Goal: Information Seeking & Learning: Learn about a topic

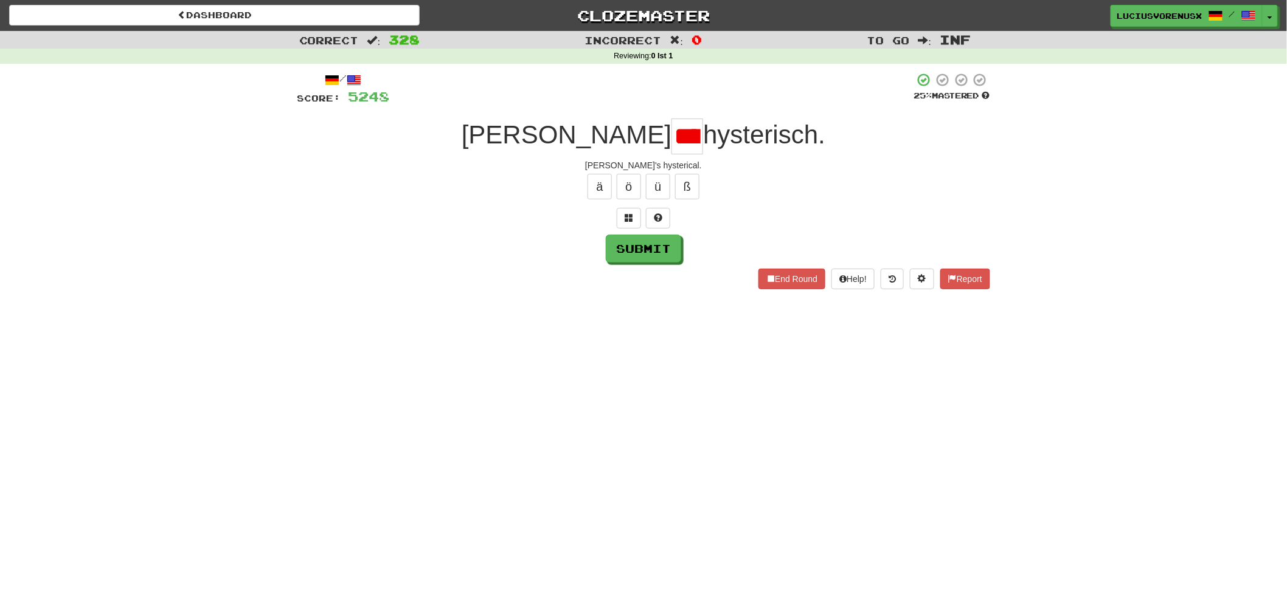
scroll to position [0, 30]
type input "****"
click at [1268, 9] on button "Toggle Dropdown" at bounding box center [1271, 16] width 16 height 22
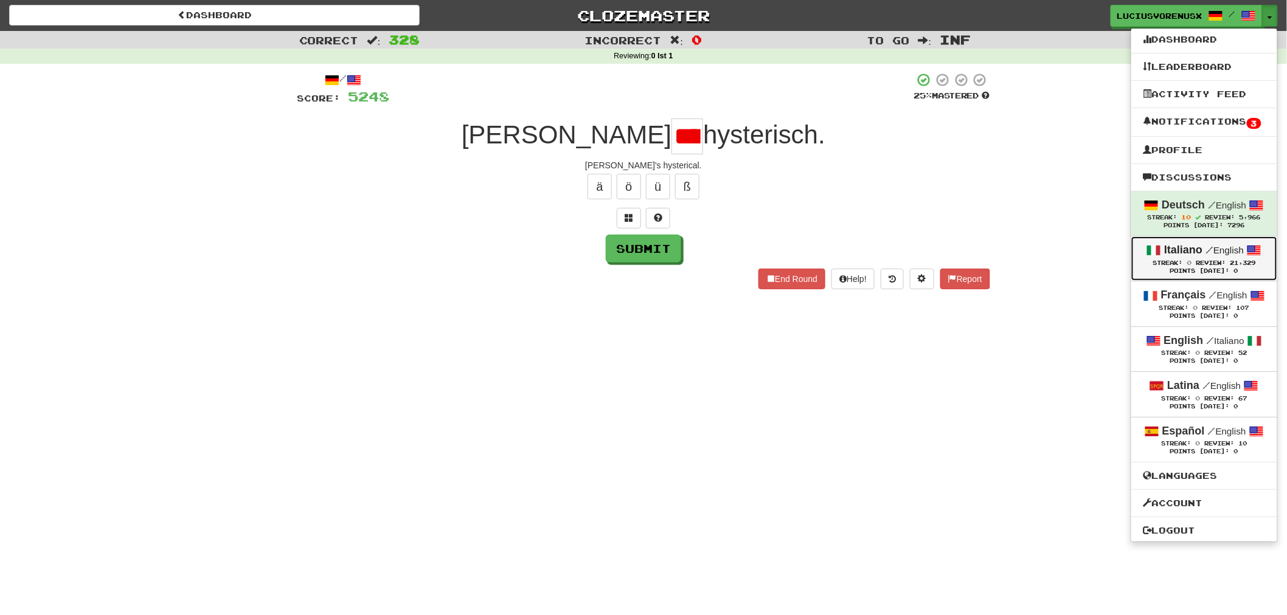
click at [1208, 253] on span "/" at bounding box center [1209, 249] width 8 height 11
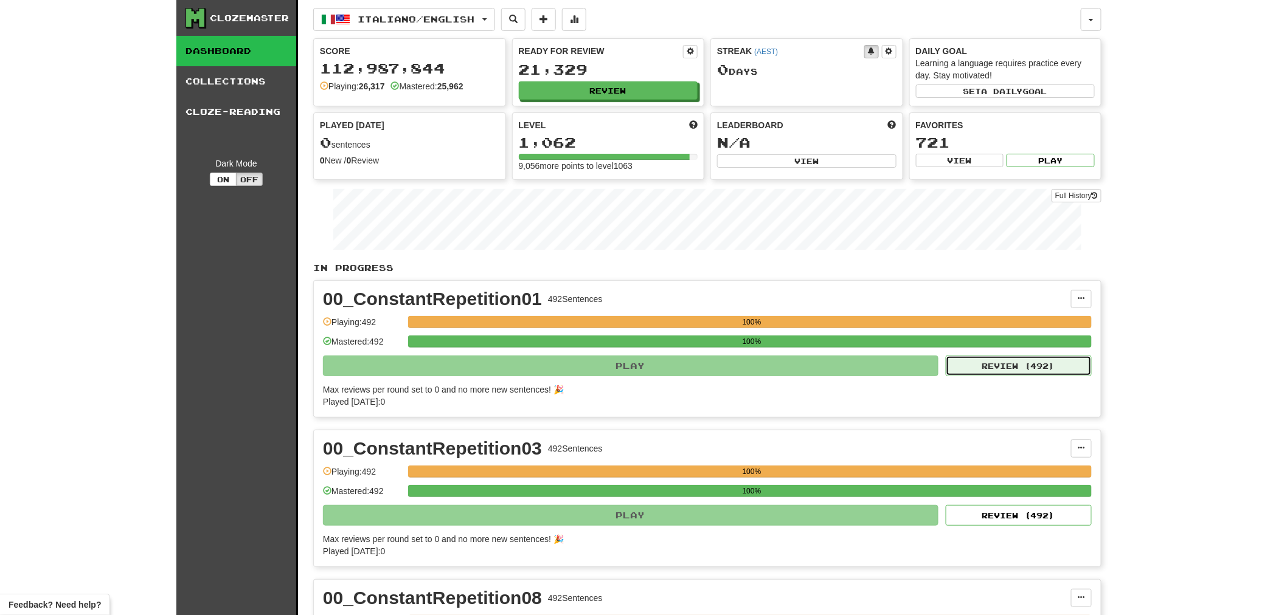
click at [1028, 370] on button "Review ( 492 )" at bounding box center [1019, 366] width 146 height 21
select select "********"
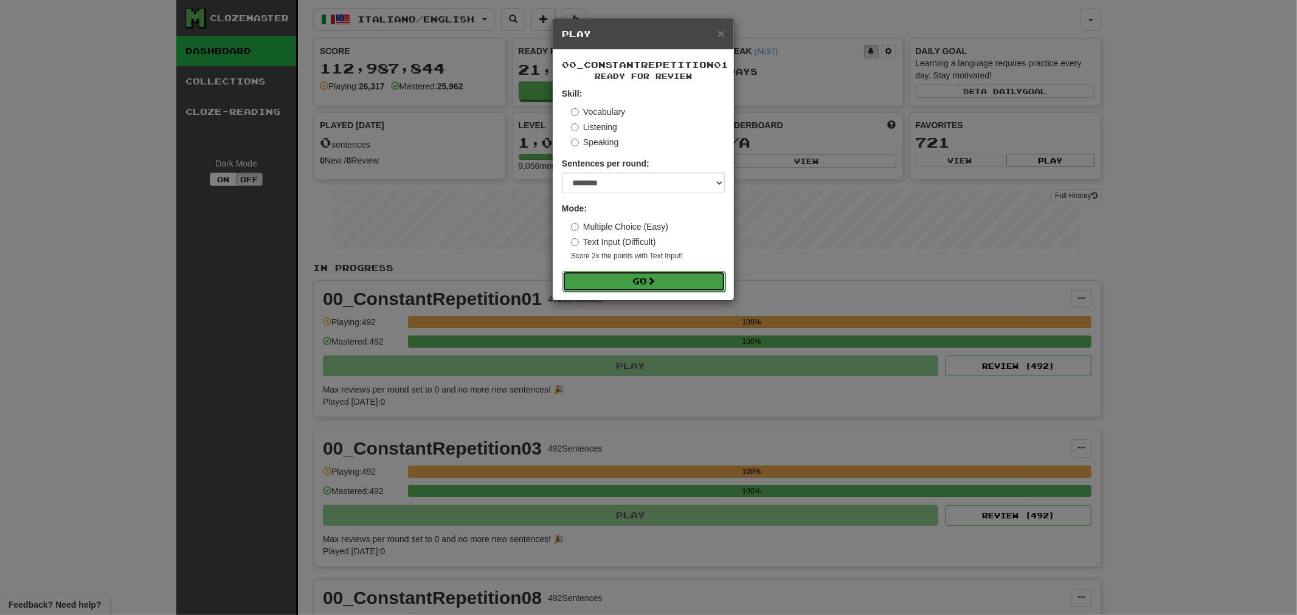
click at [643, 283] on button "Go" at bounding box center [644, 281] width 163 height 21
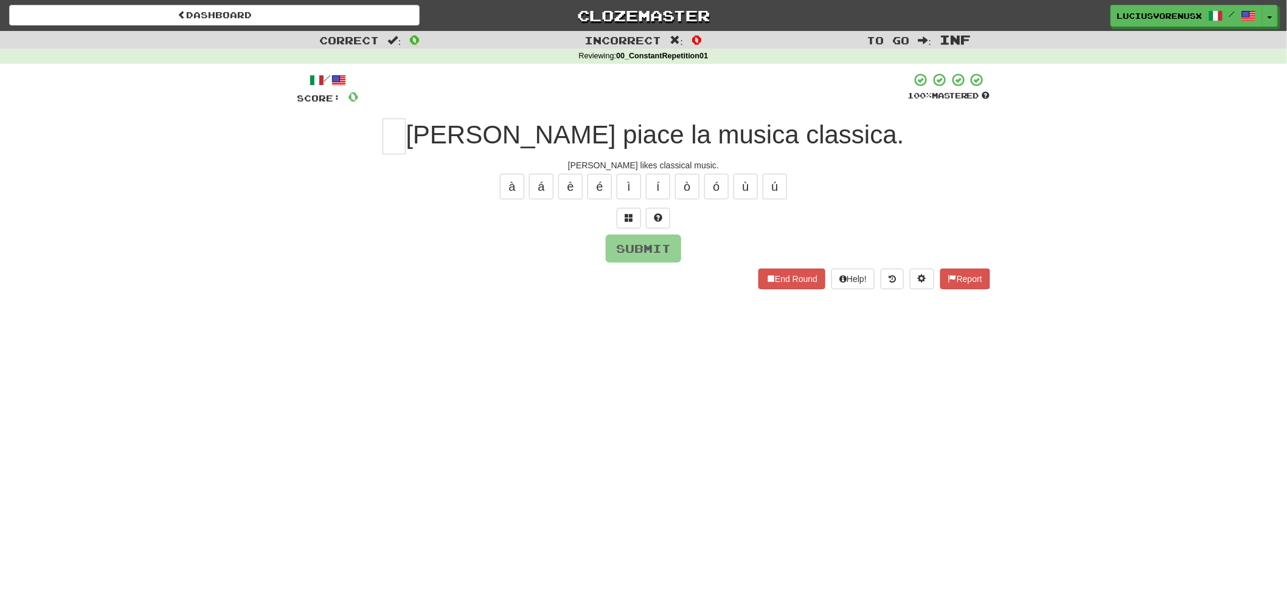
click at [29, 355] on div "Dashboard Clozemaster [PERSON_NAME] / Toggle Dropdown Dashboard Leaderboard Act…" at bounding box center [643, 307] width 1287 height 615
click at [406, 138] on input "text" at bounding box center [394, 137] width 23 height 36
type input "*"
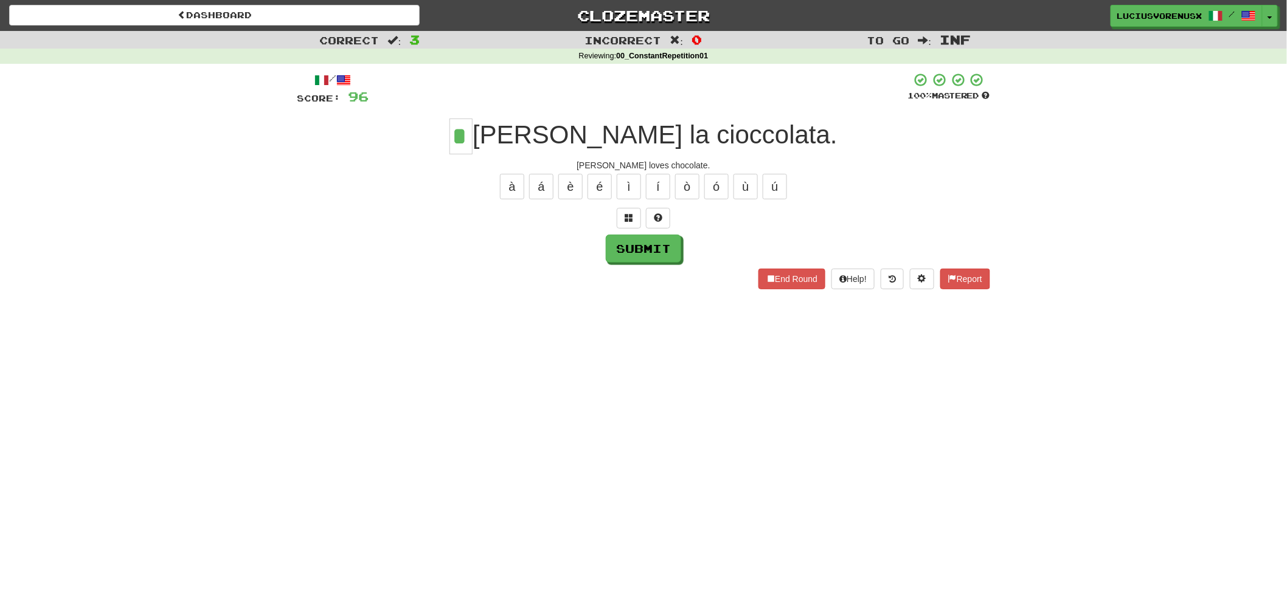
type input "*"
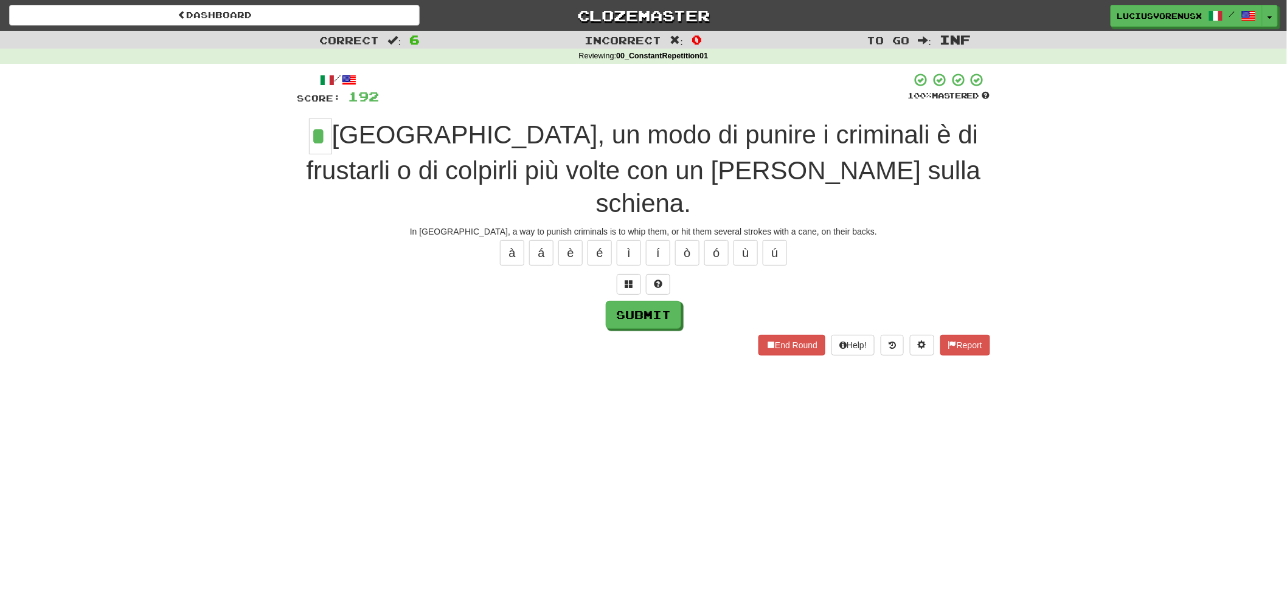
type input "*"
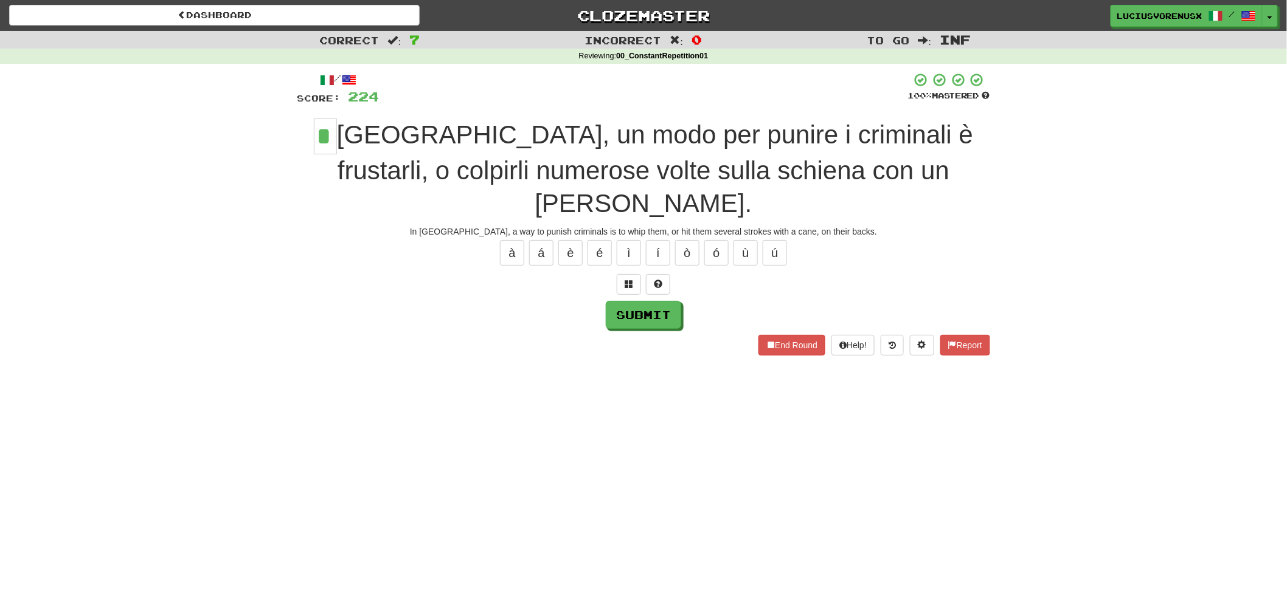
type input "*"
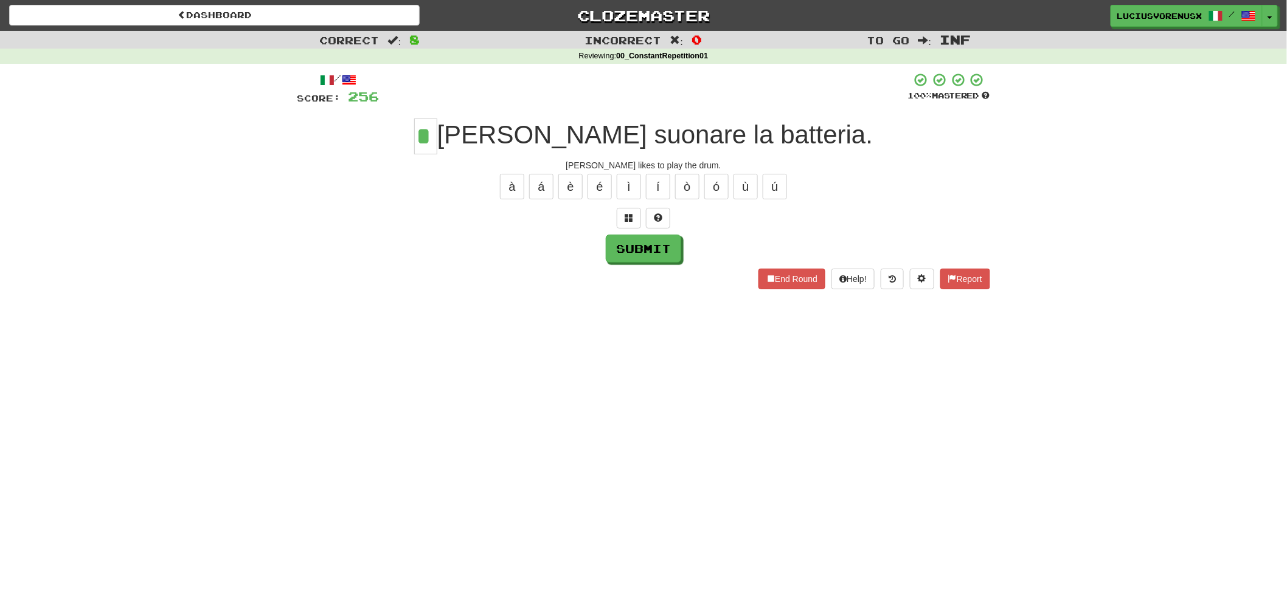
type input "*"
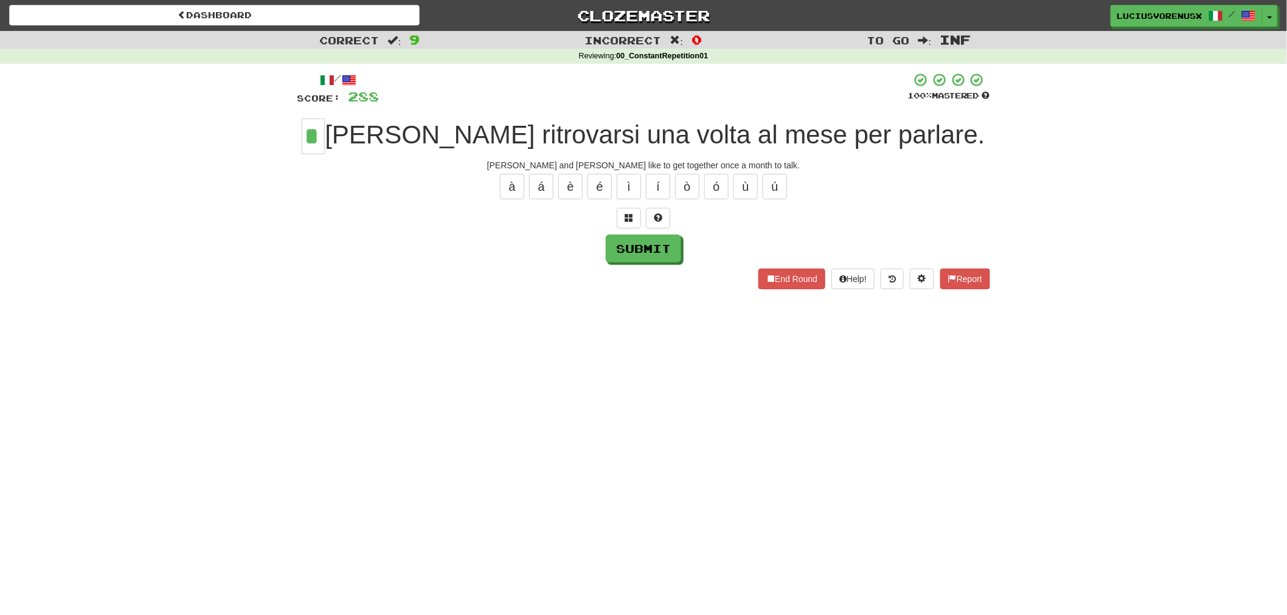
type input "*"
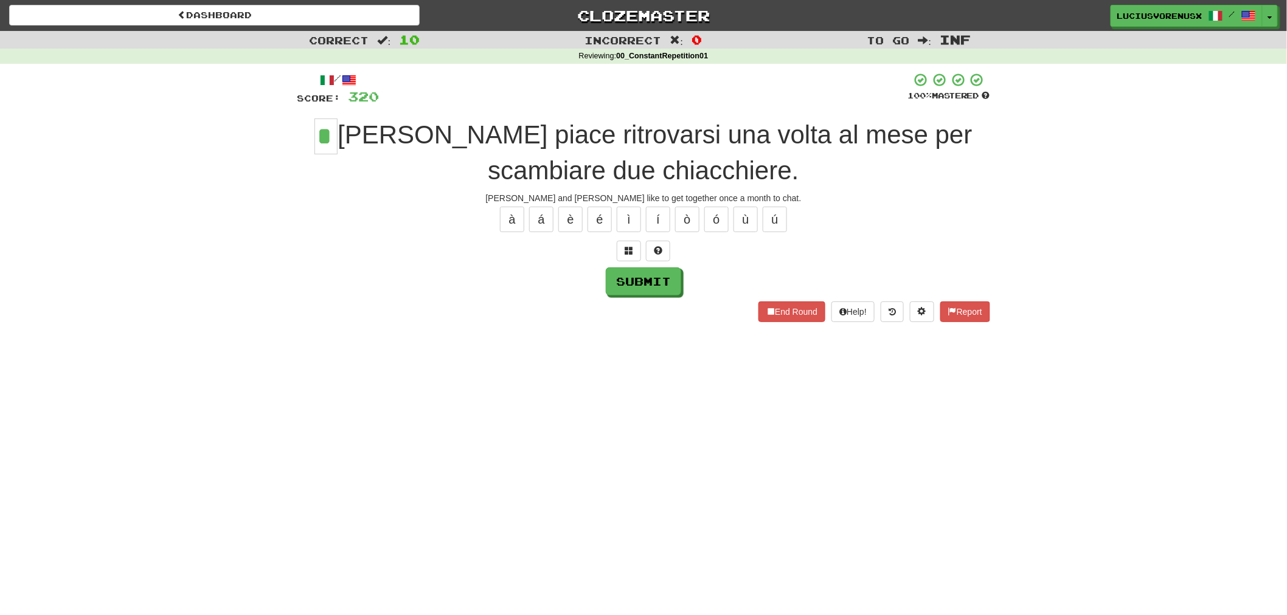
type input "*"
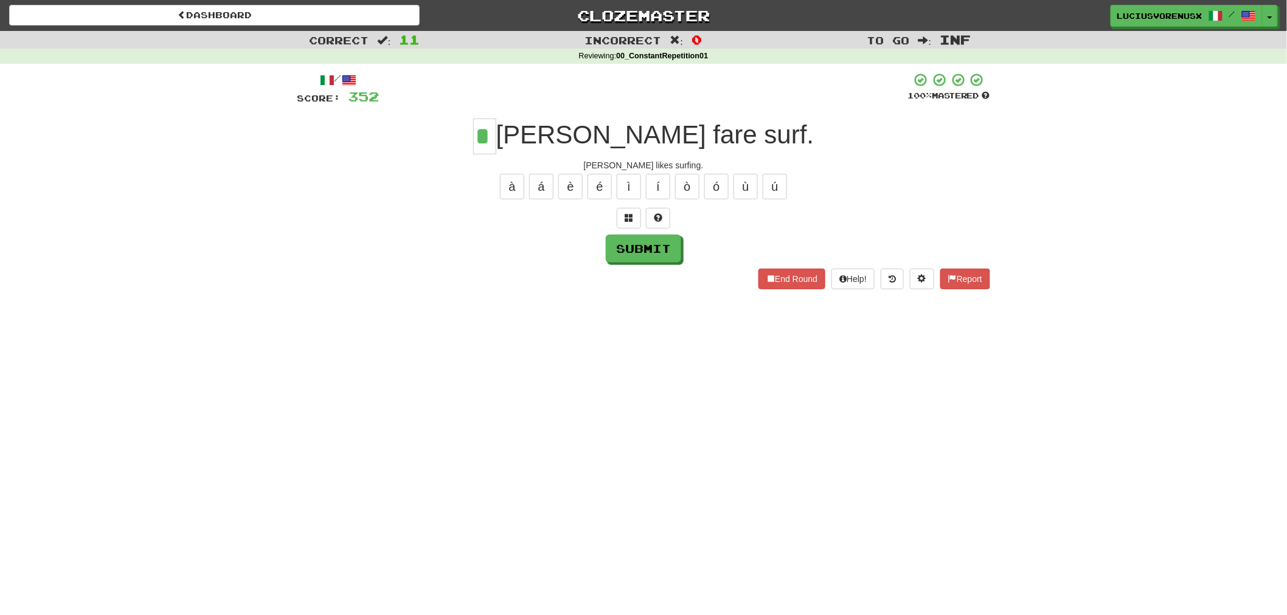
type input "*"
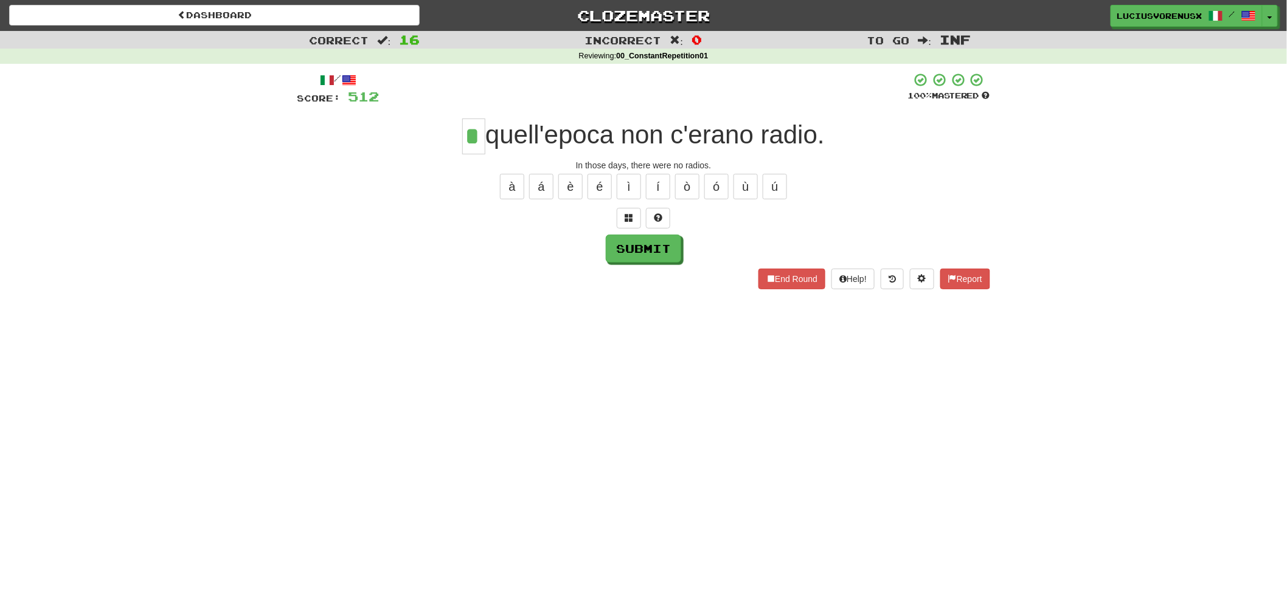
type input "*"
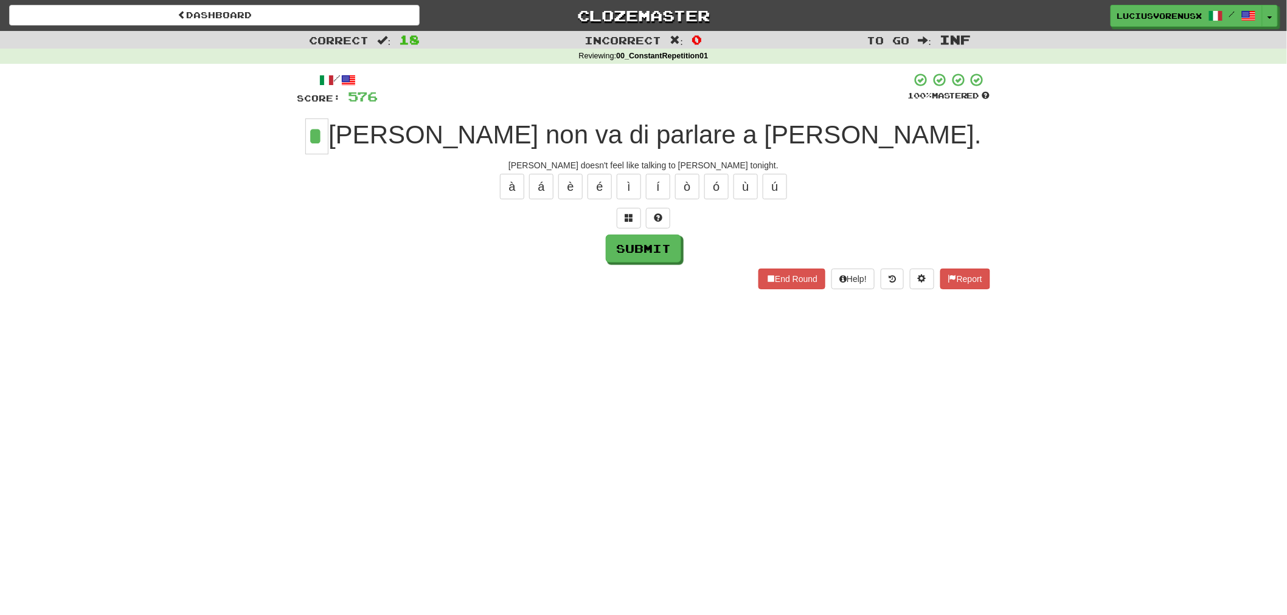
type input "*"
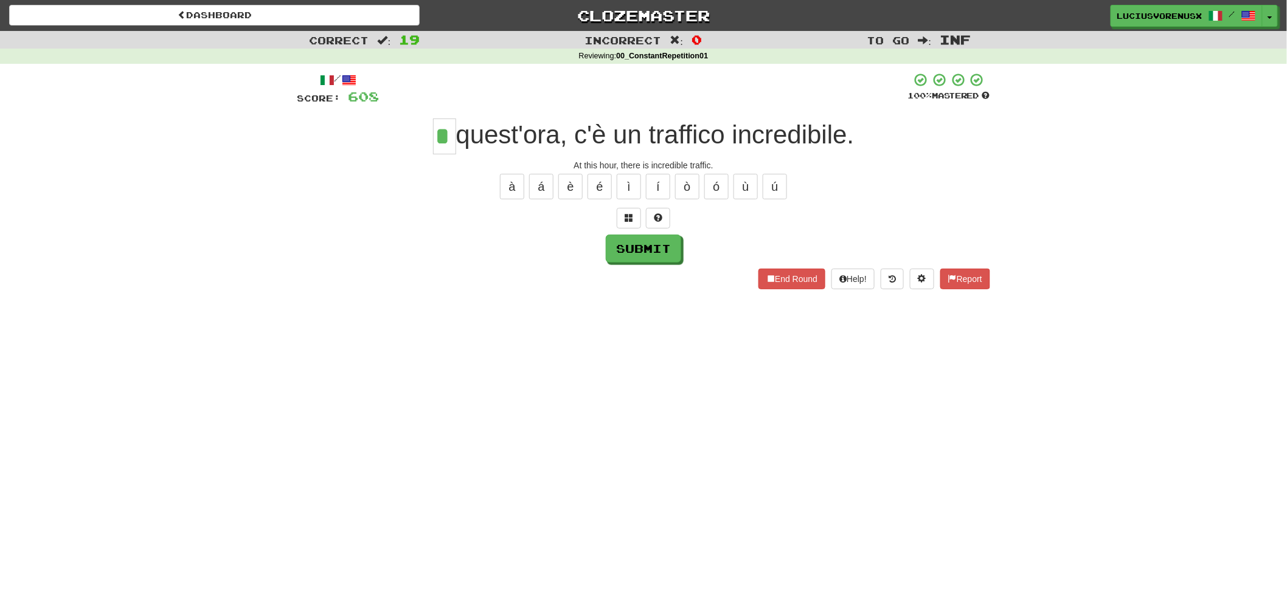
type input "*"
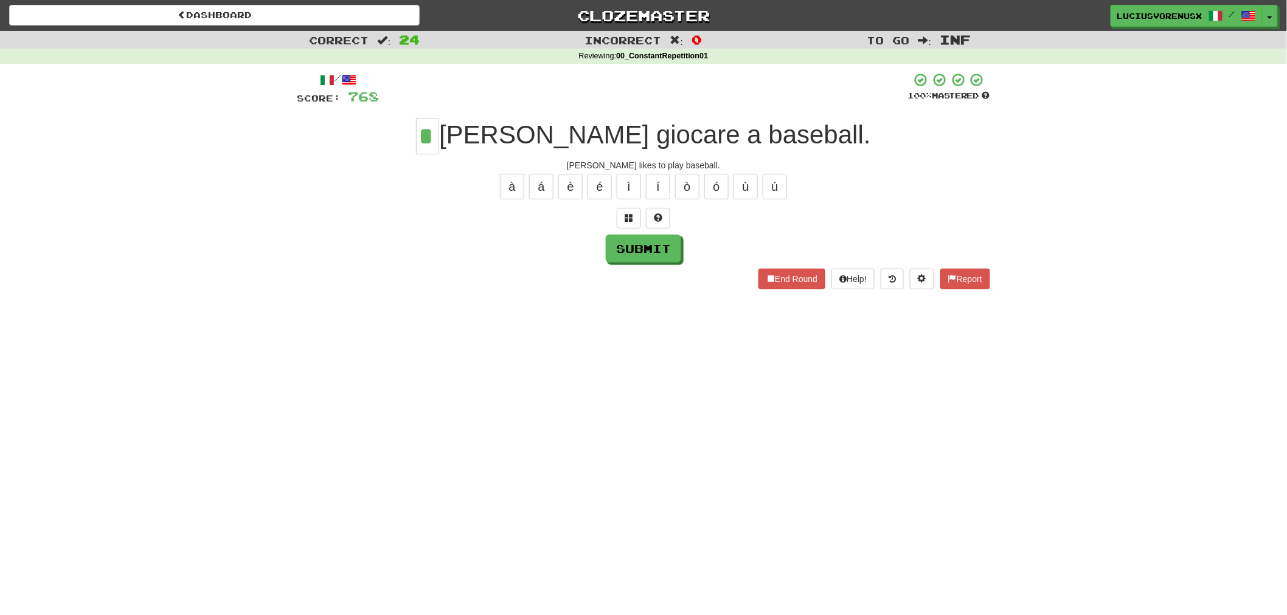
type input "*"
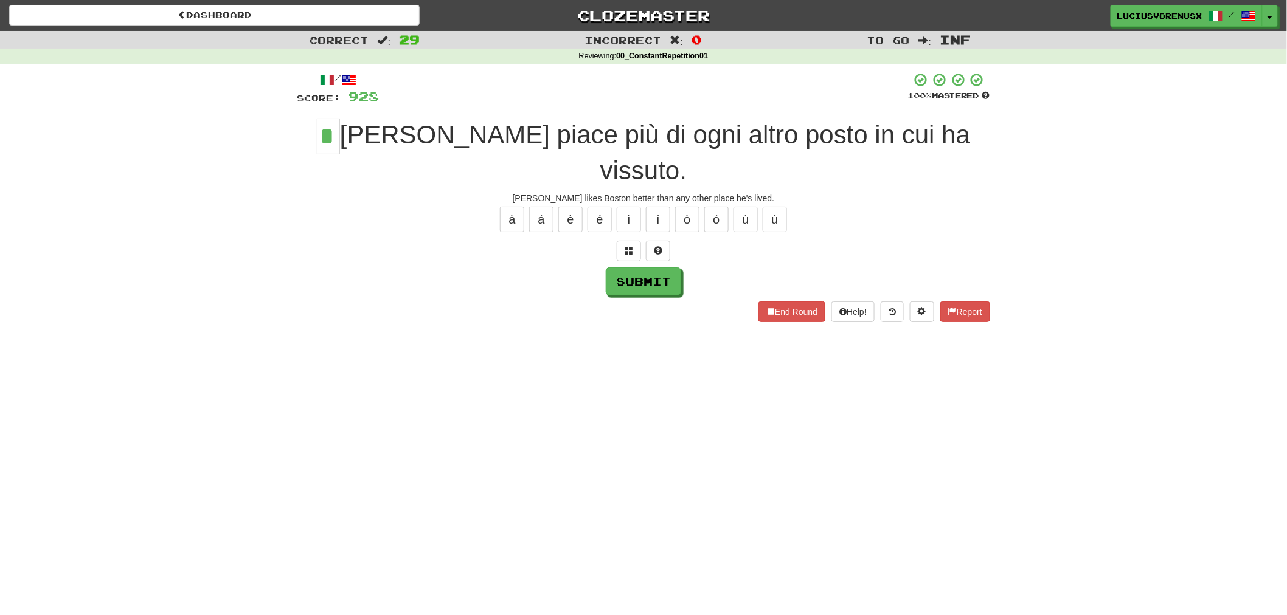
type input "*"
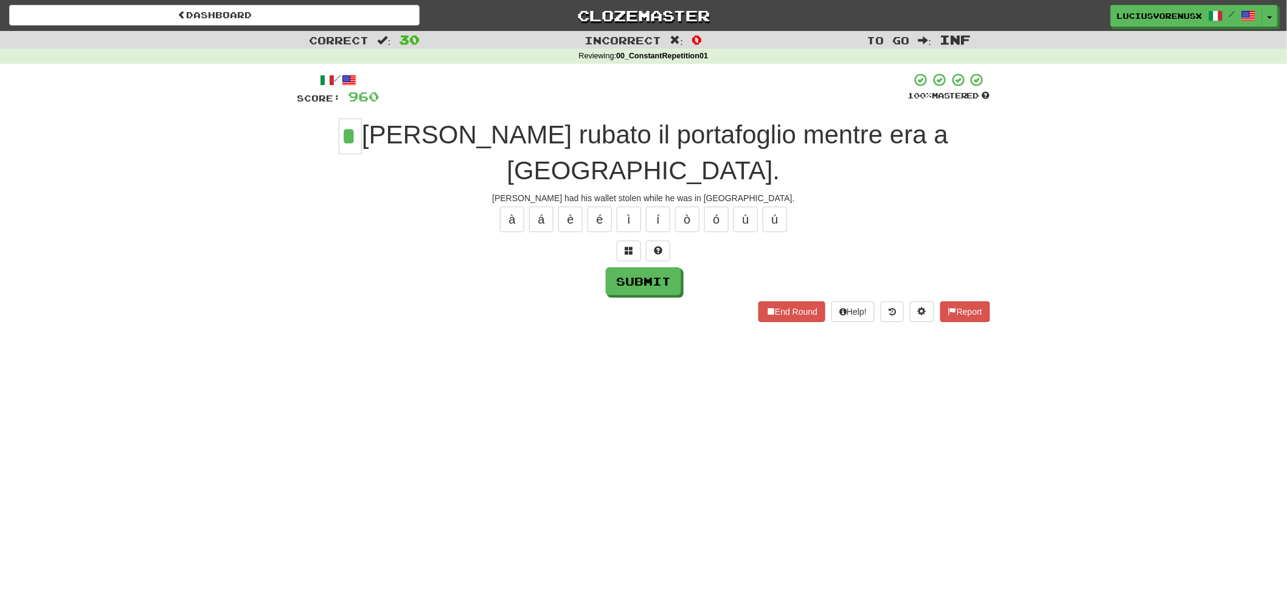
type input "*"
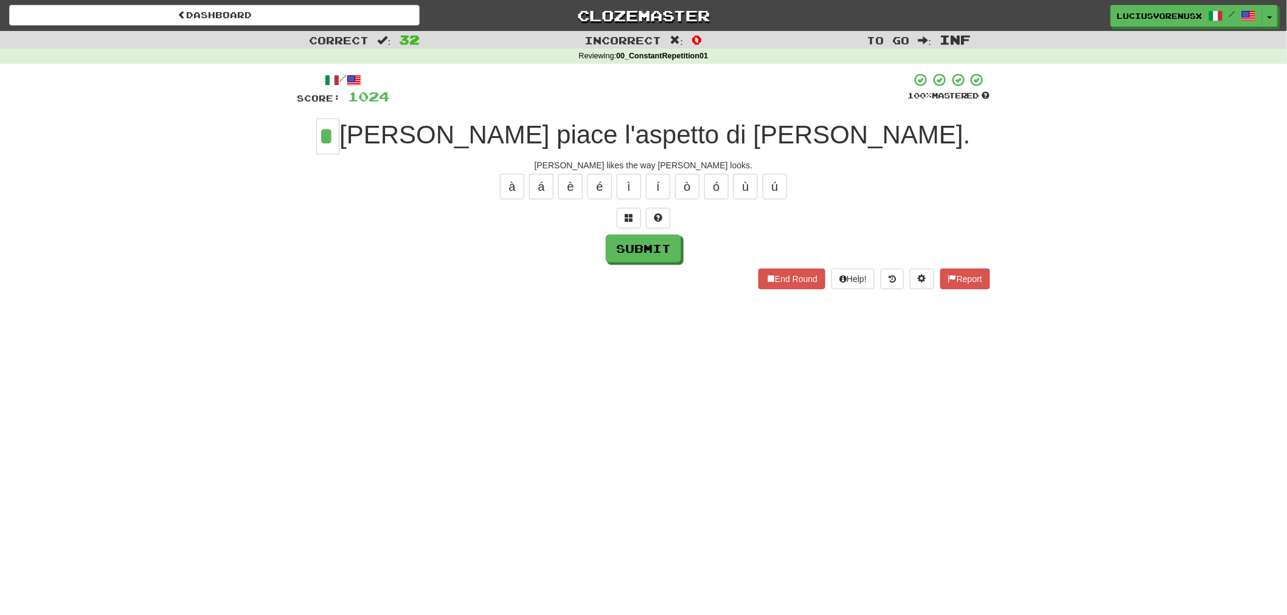
type input "*"
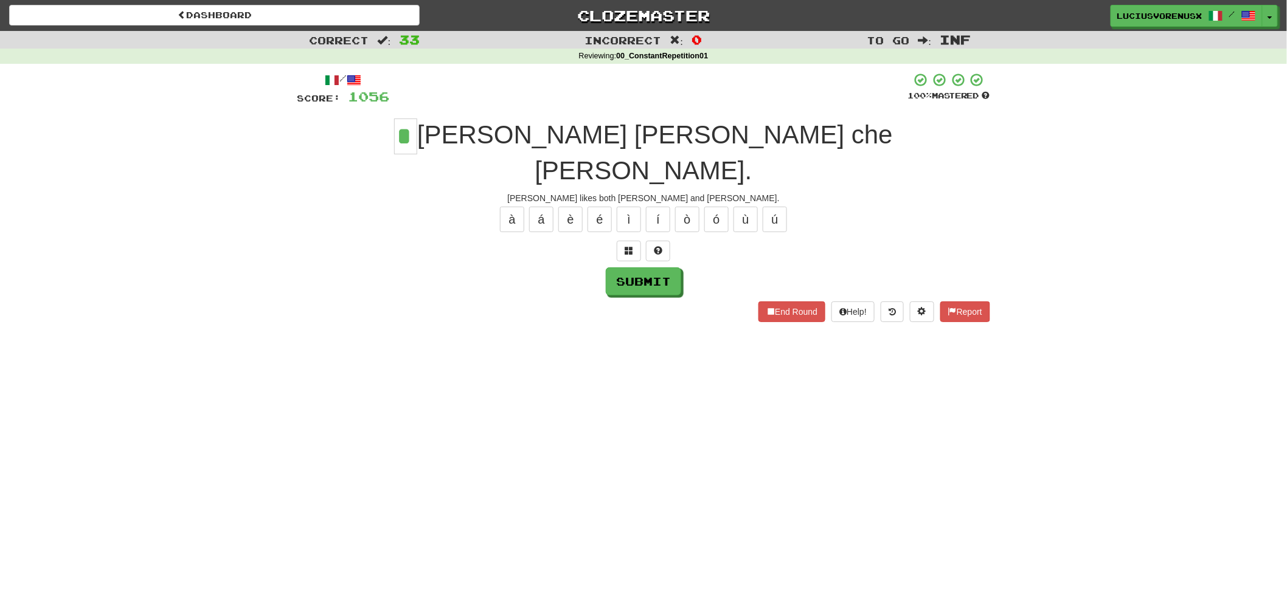
type input "*"
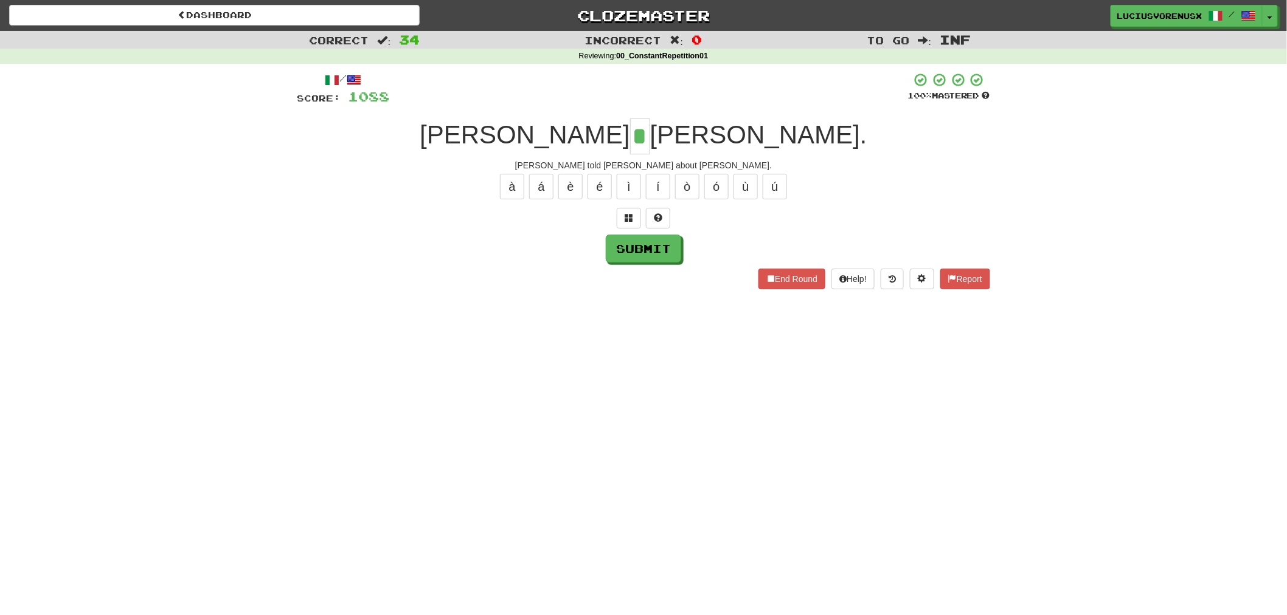
type input "*"
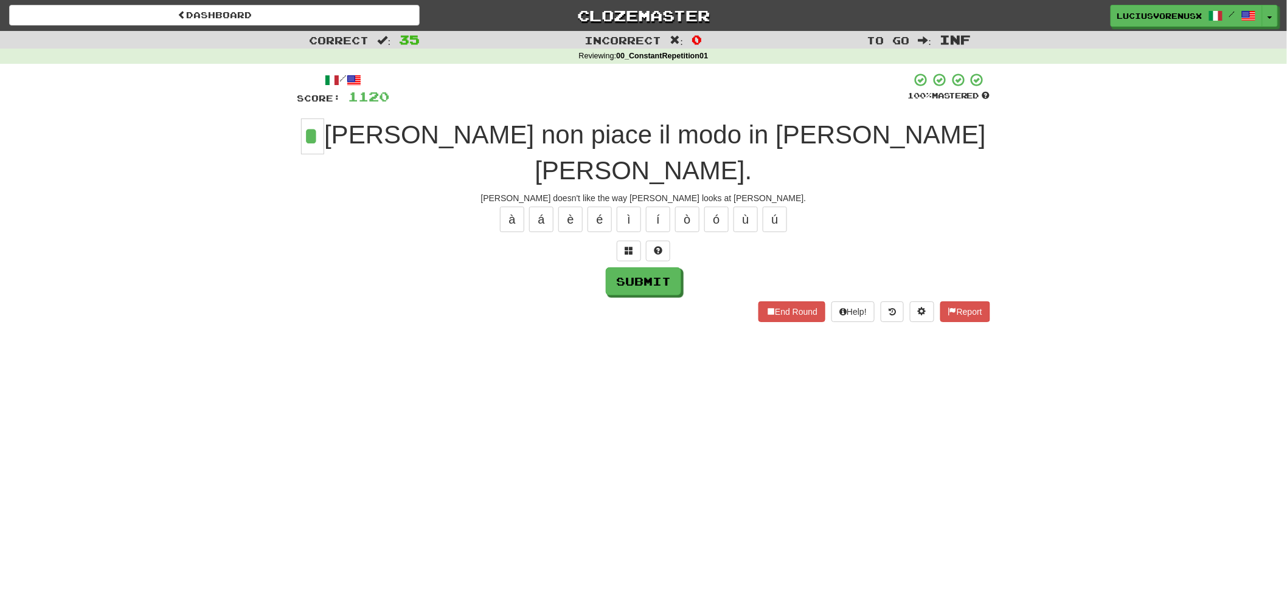
type input "*"
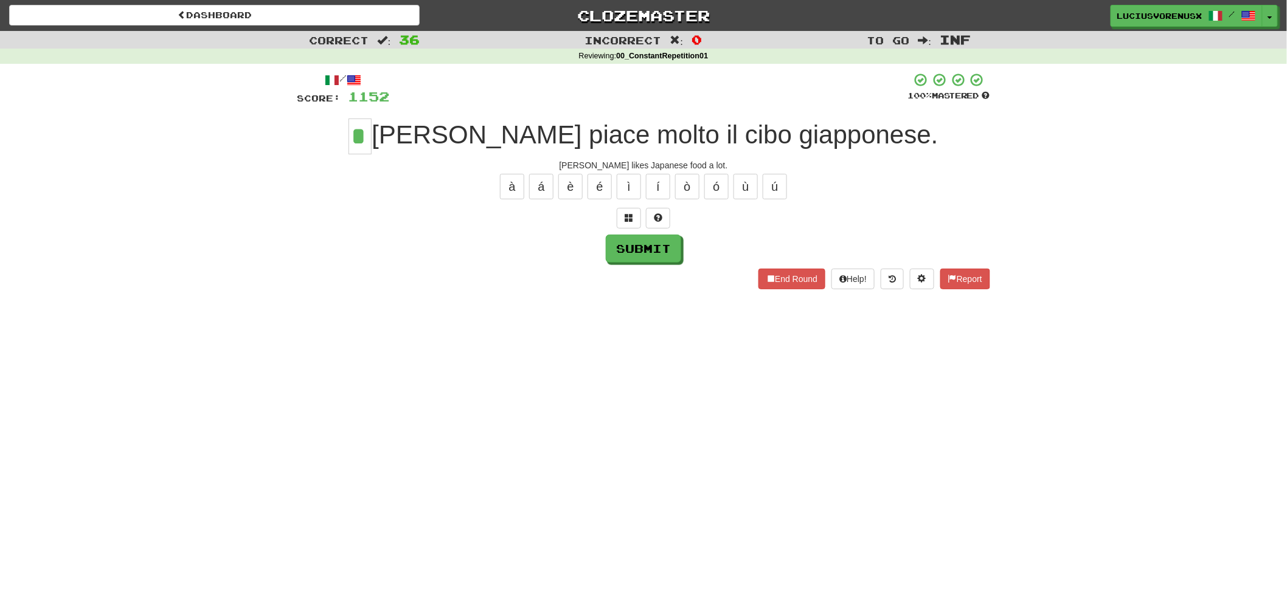
type input "*"
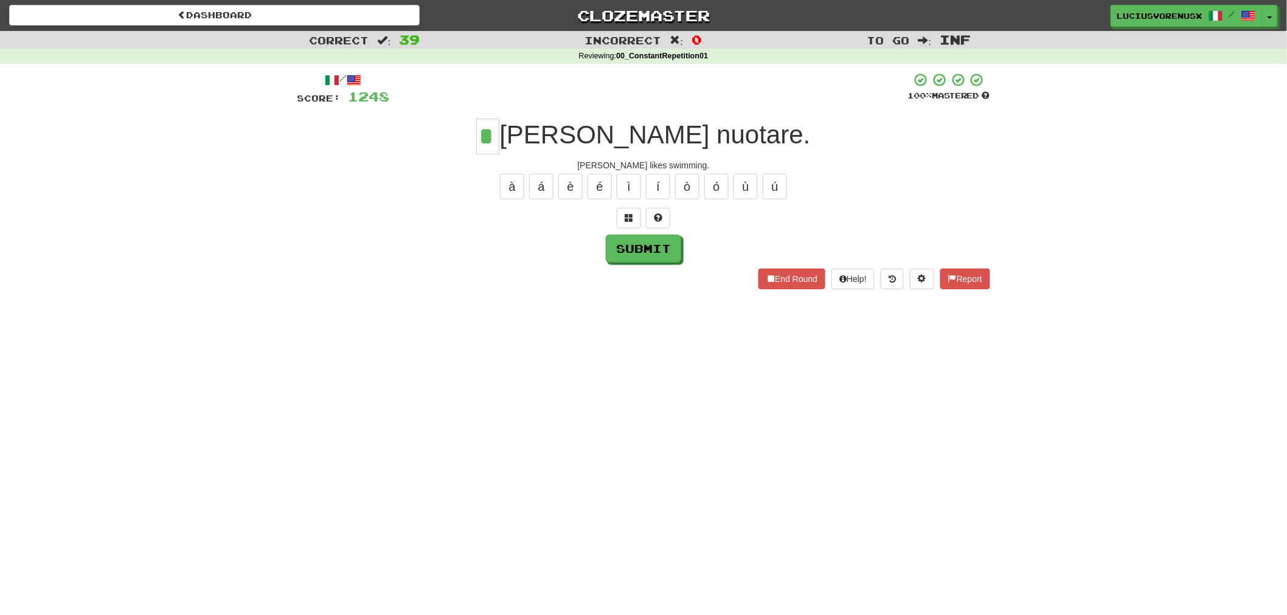
type input "*"
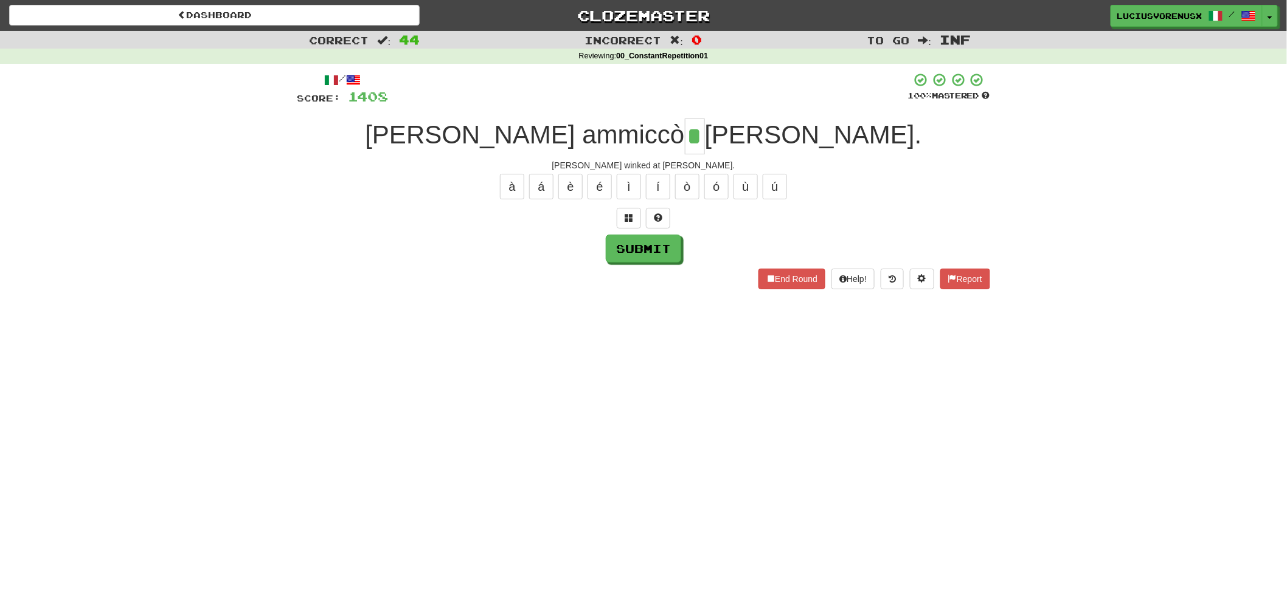
type input "*"
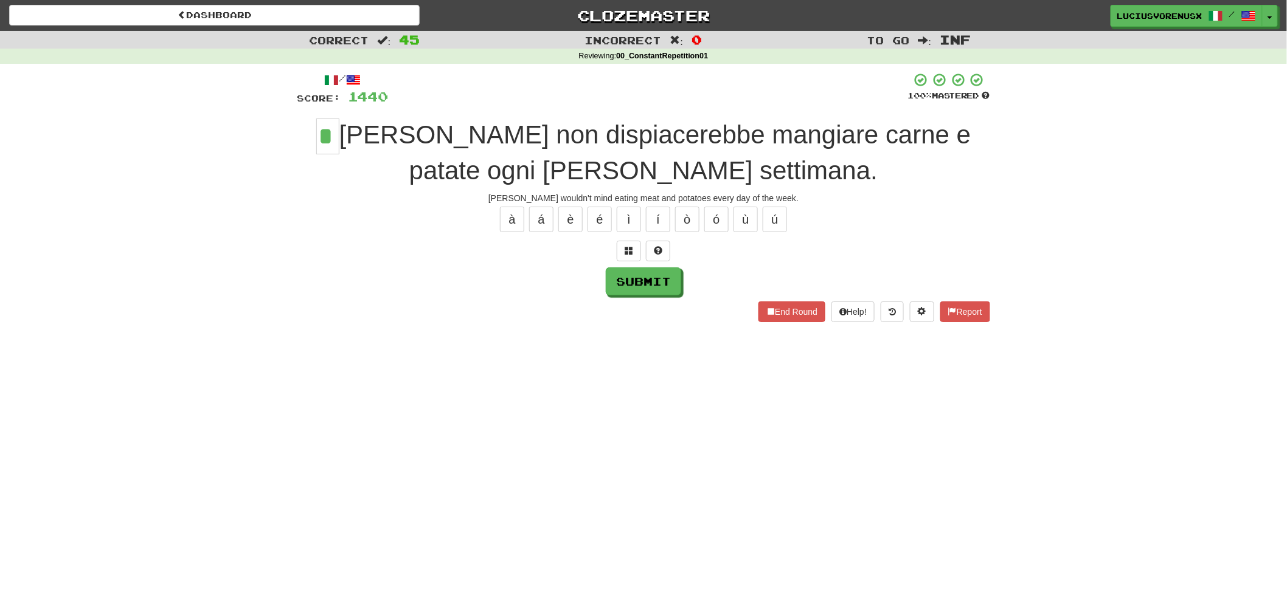
type input "*"
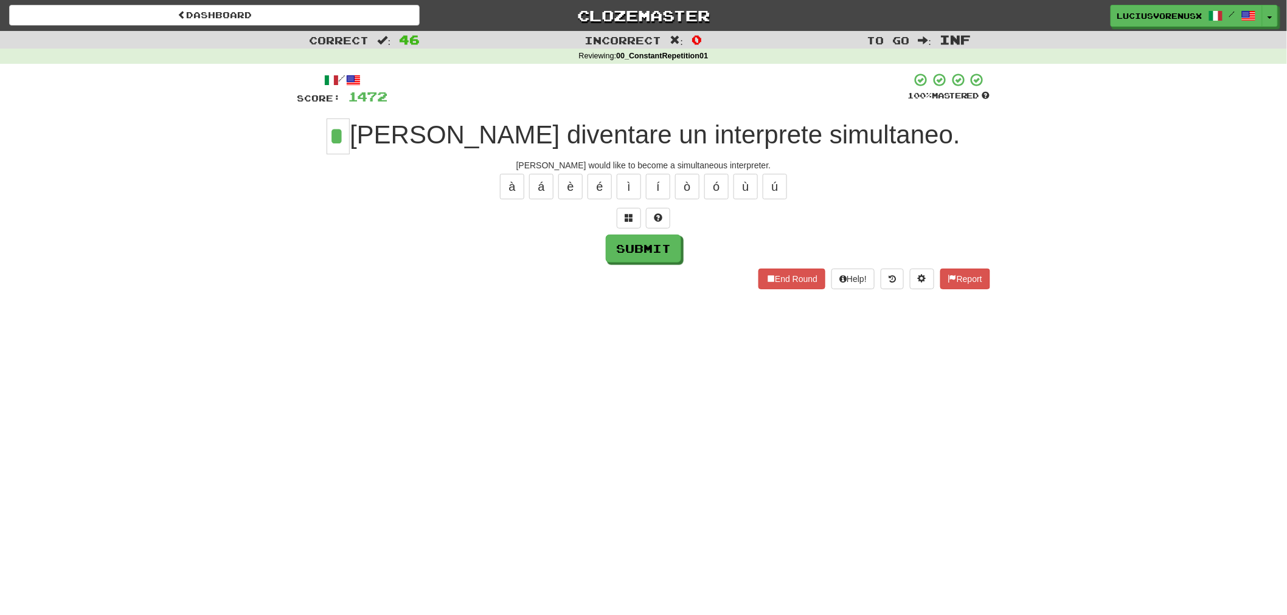
type input "*"
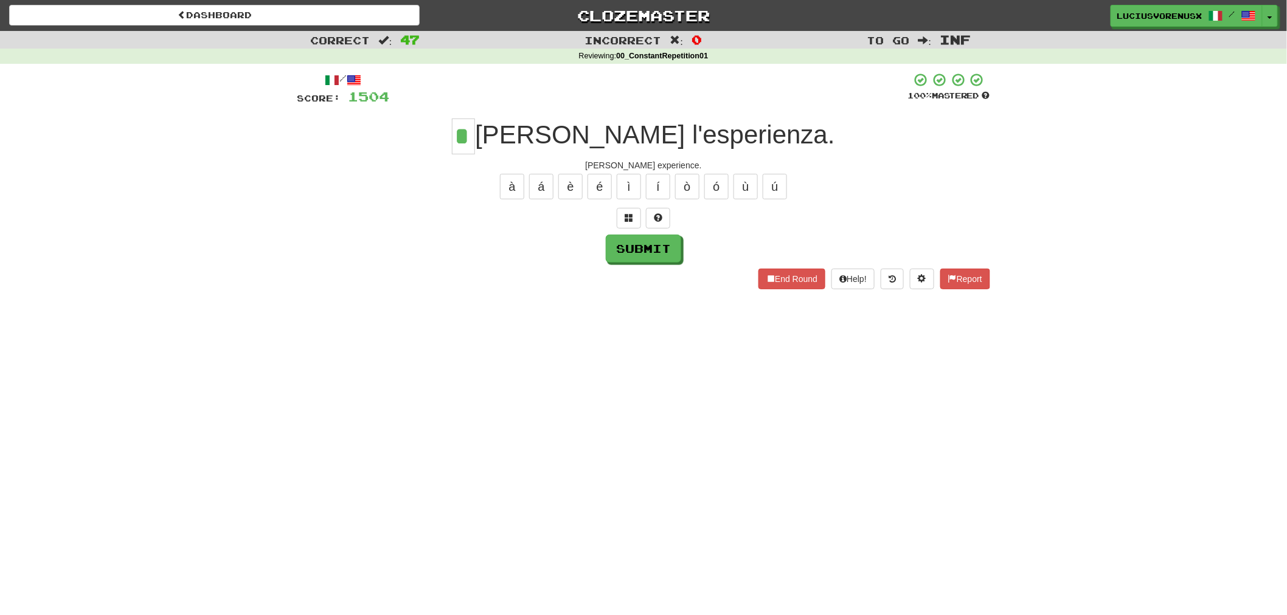
type input "*"
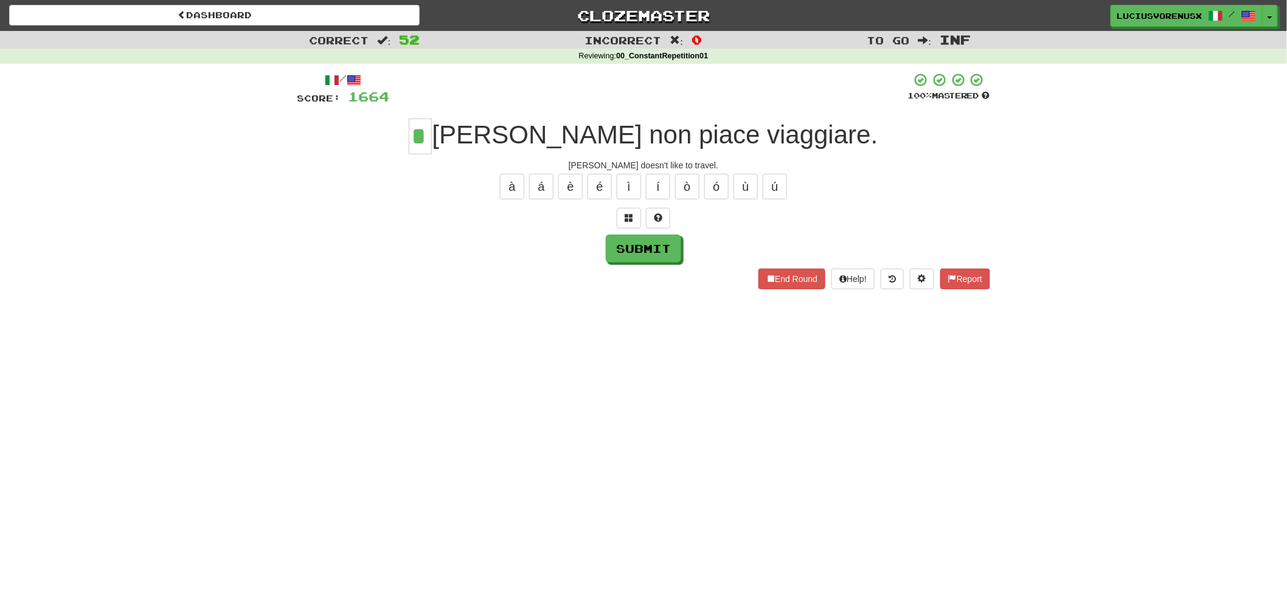
type input "*"
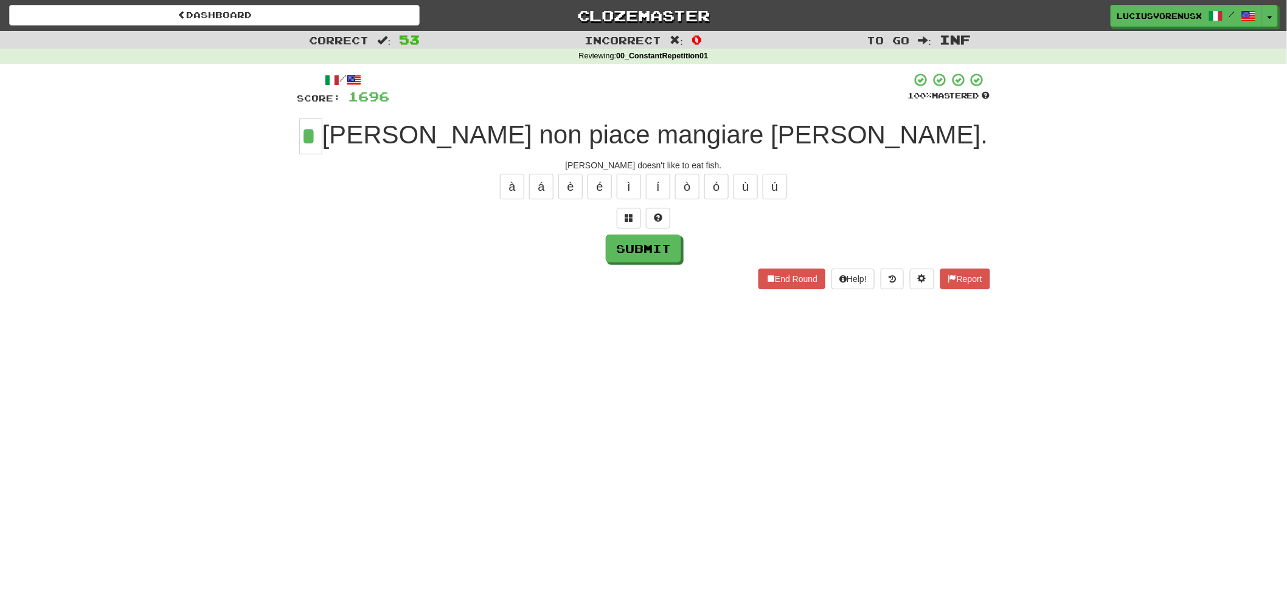
type input "*"
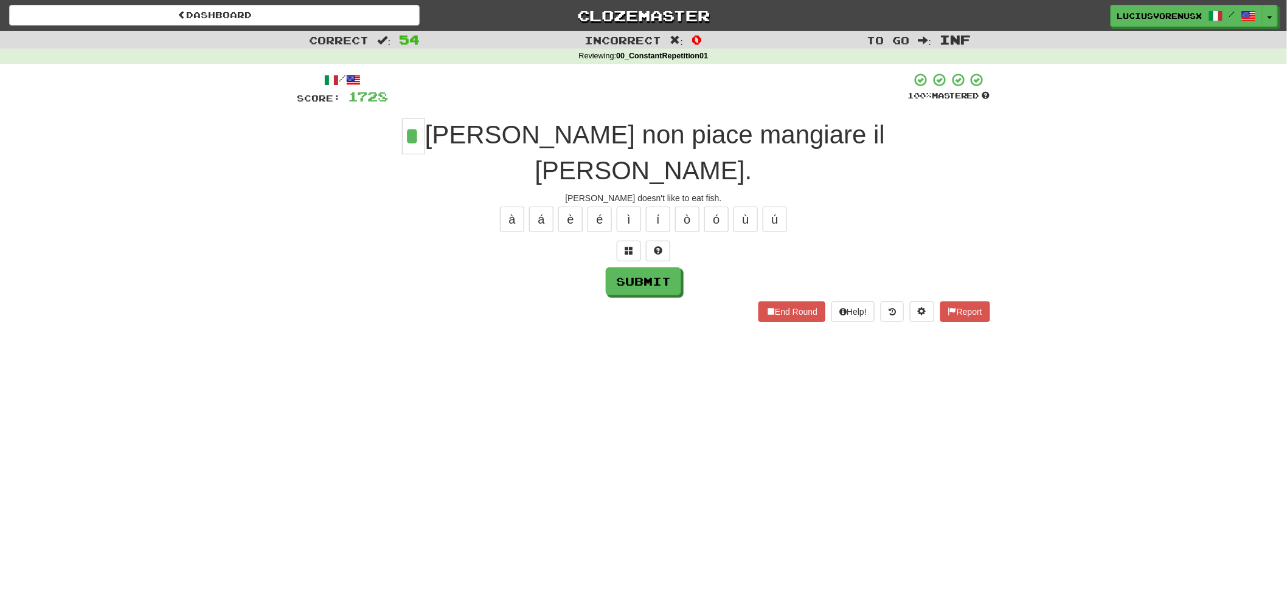
type input "*"
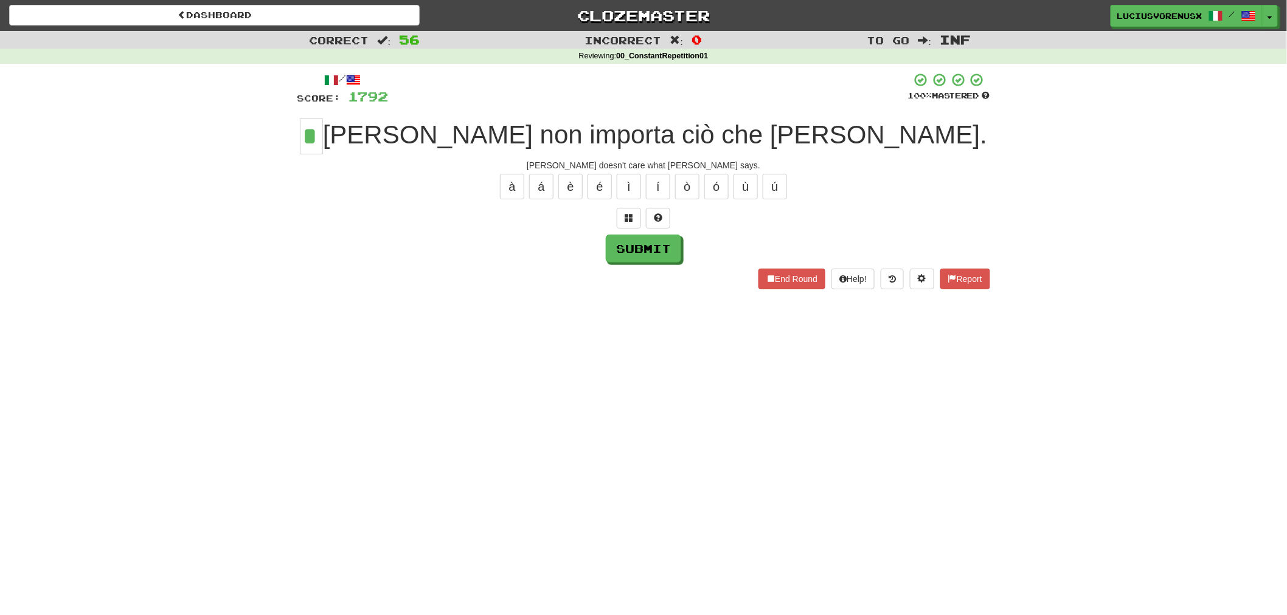
type input "*"
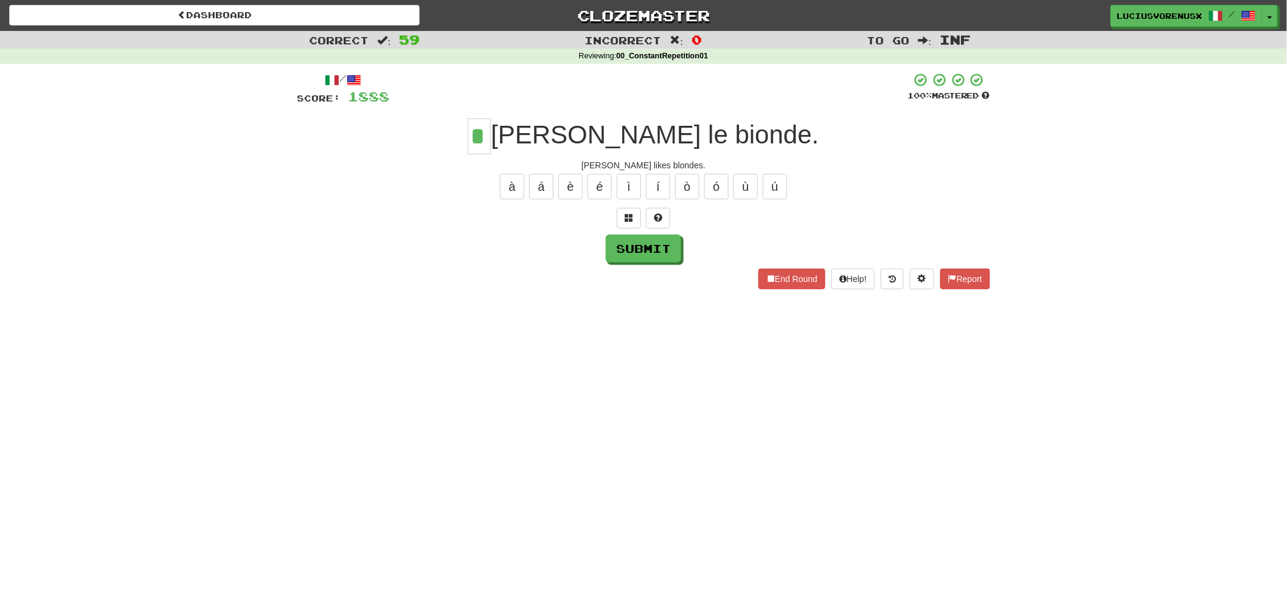
type input "*"
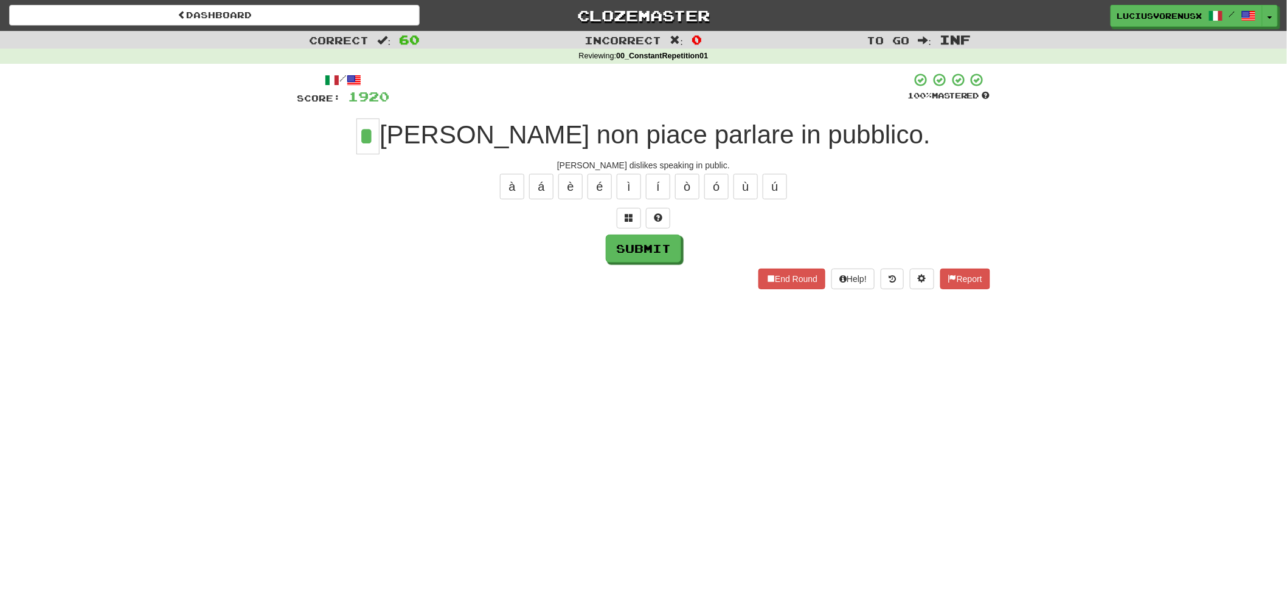
type input "*"
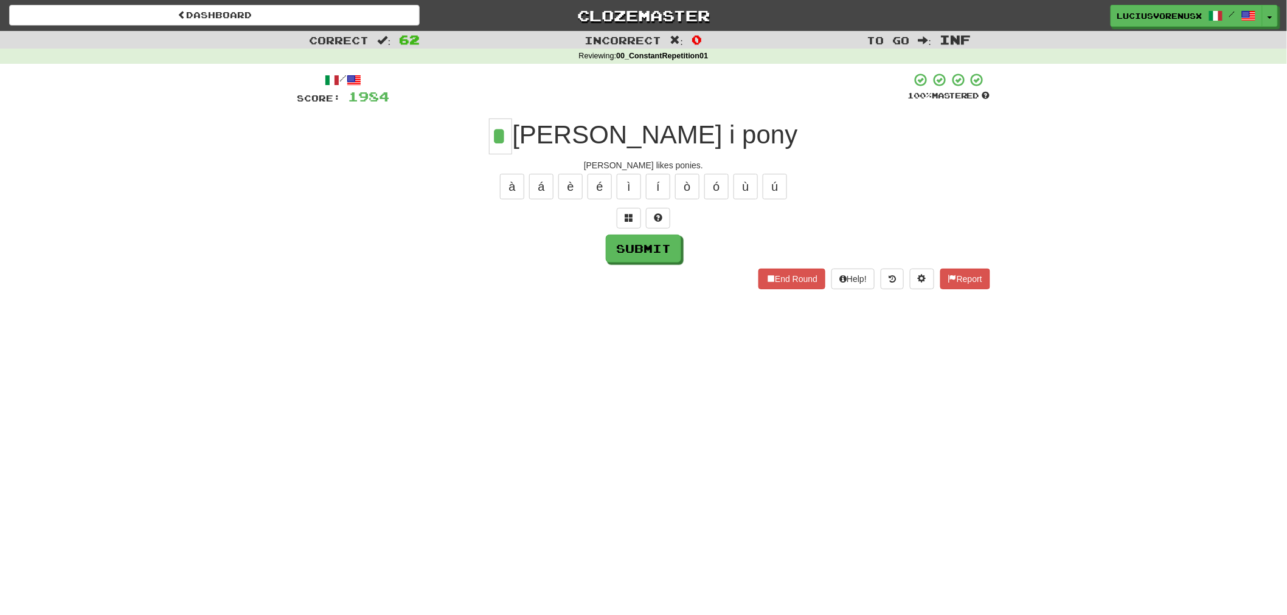
type input "*"
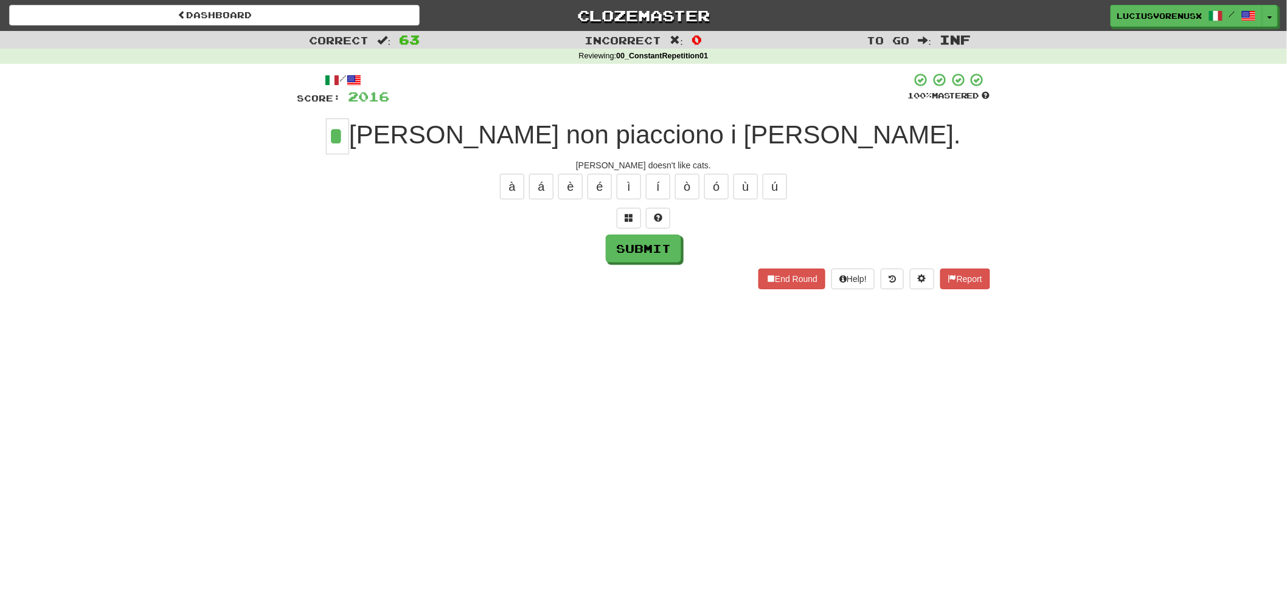
type input "*"
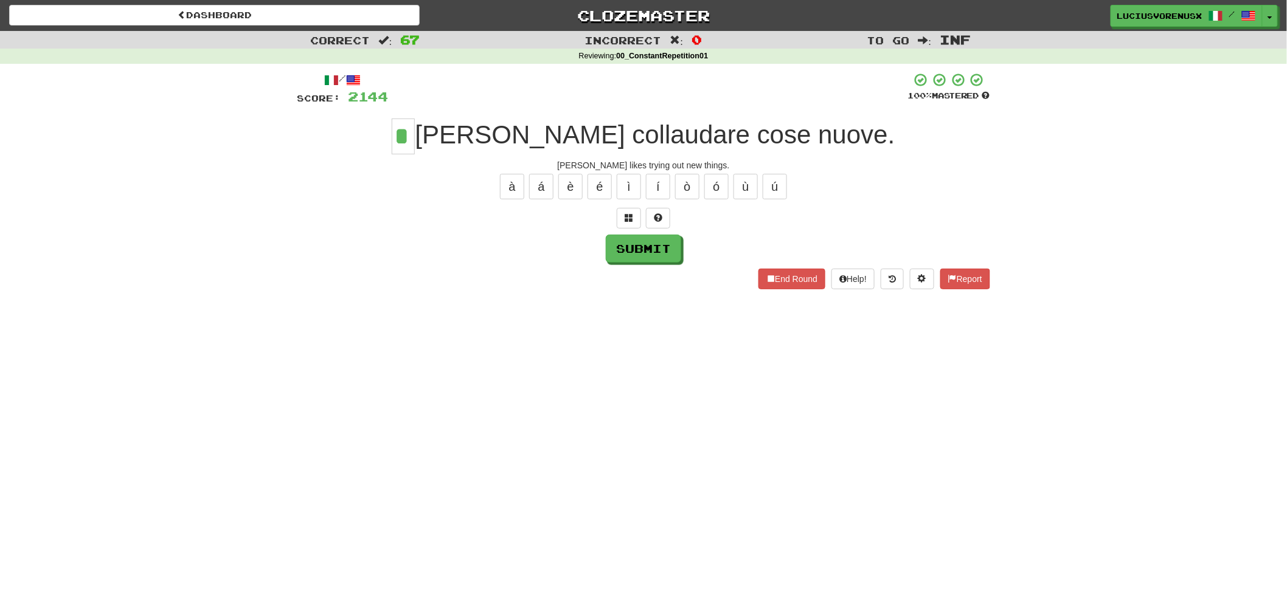
type input "*"
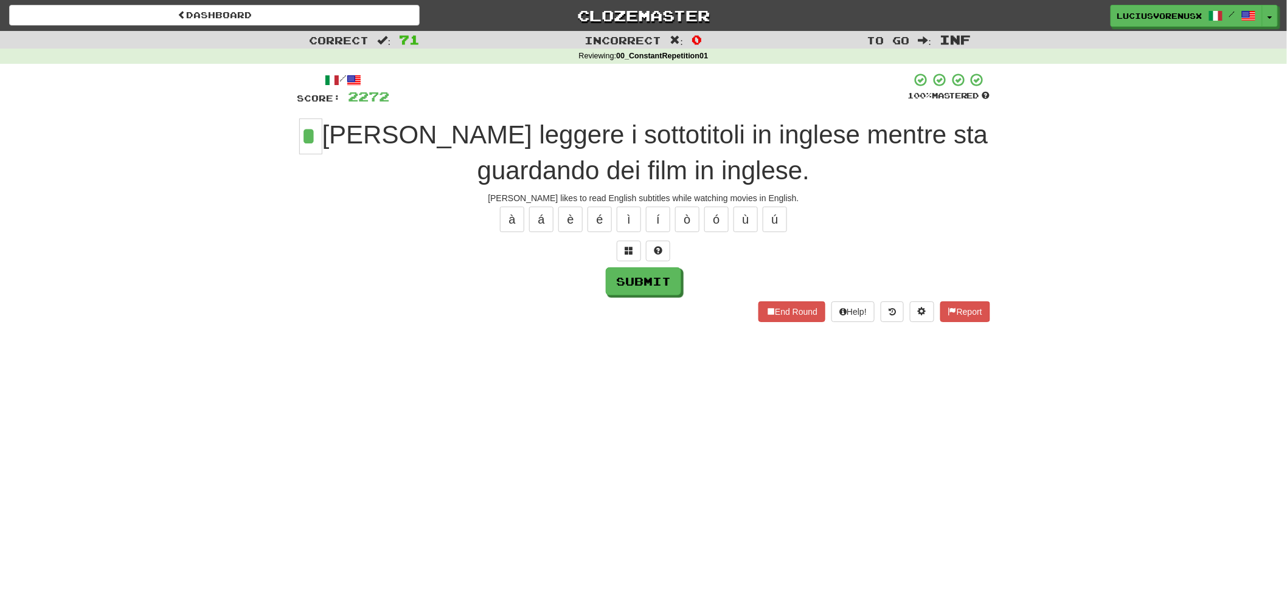
type input "*"
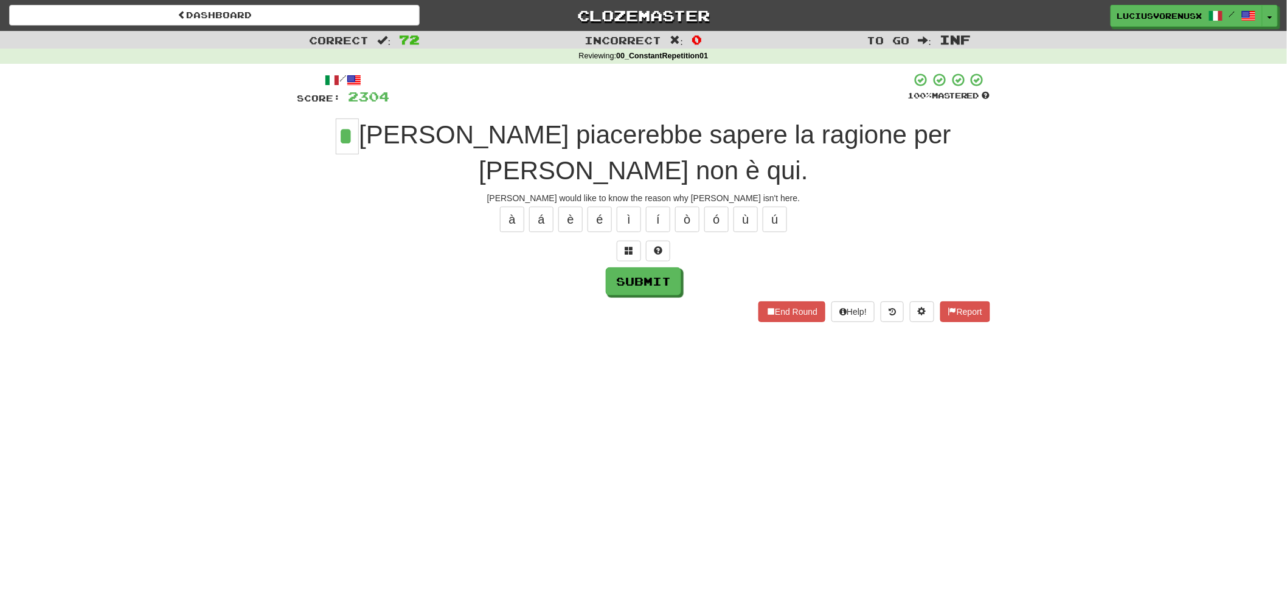
type input "*"
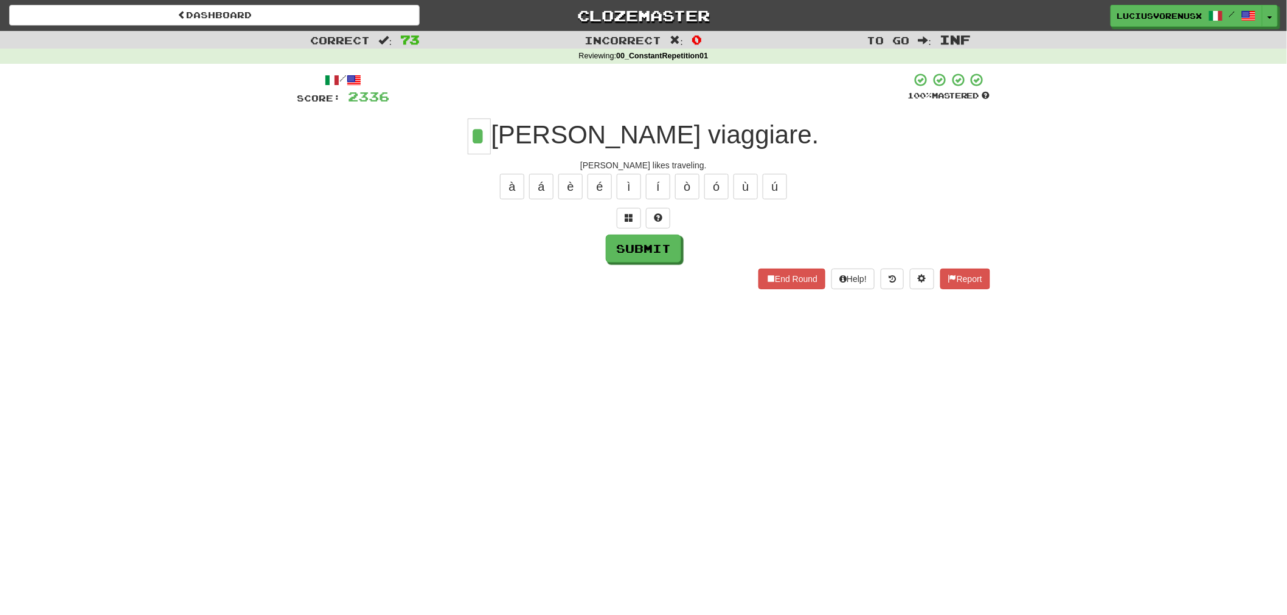
type input "*"
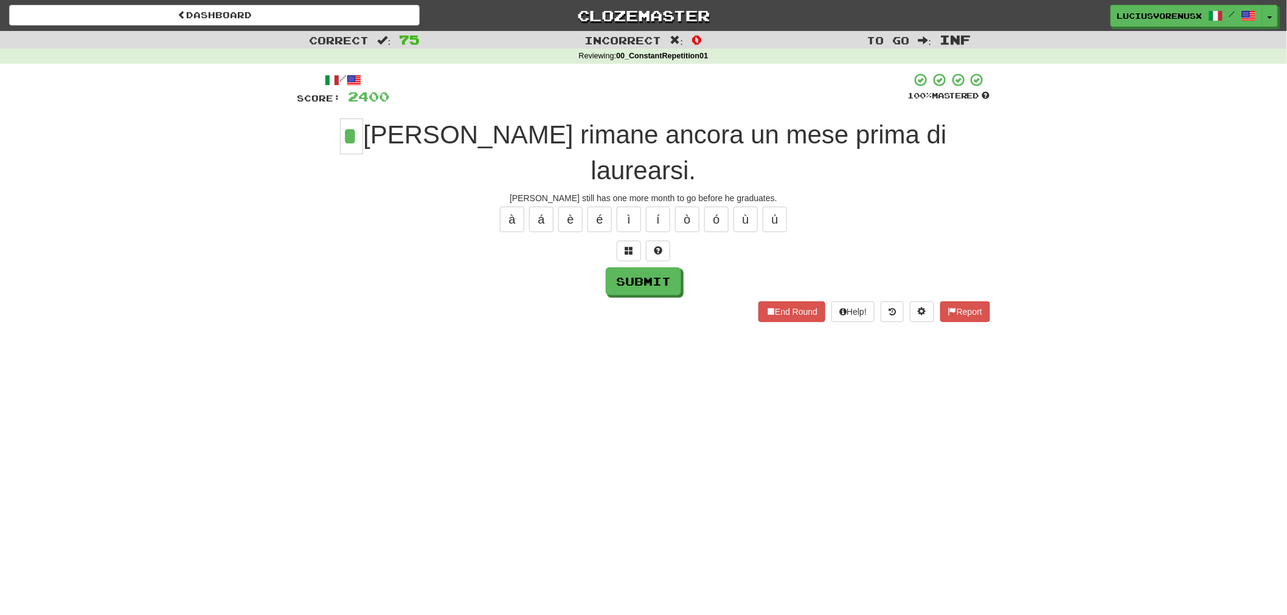
type input "*"
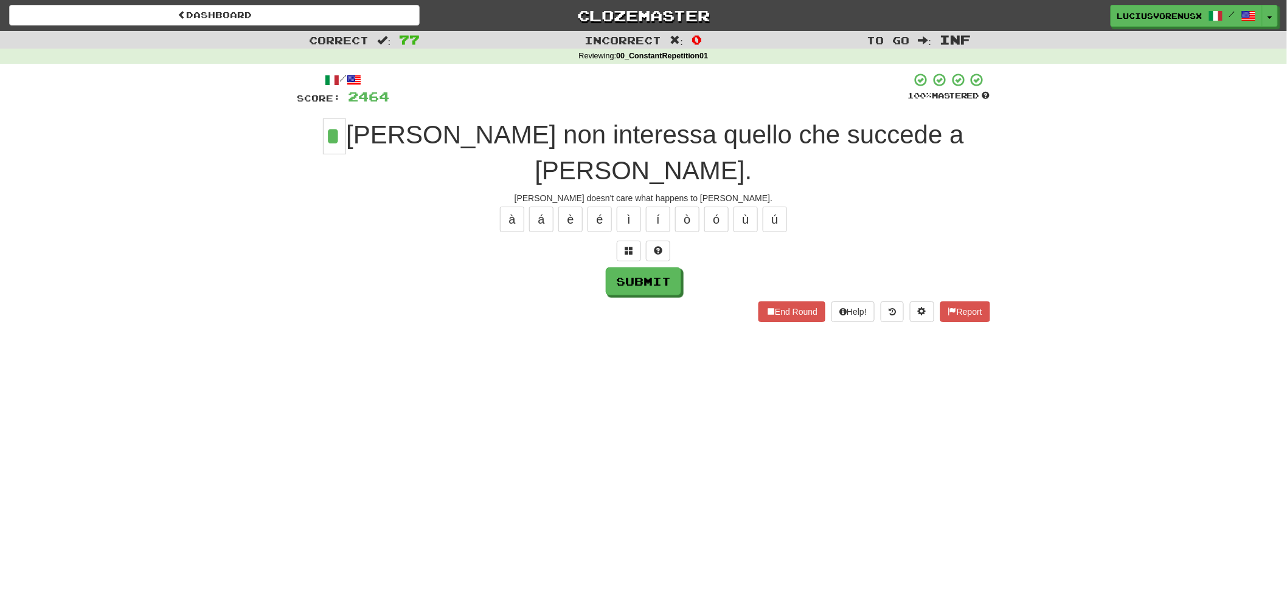
type input "*"
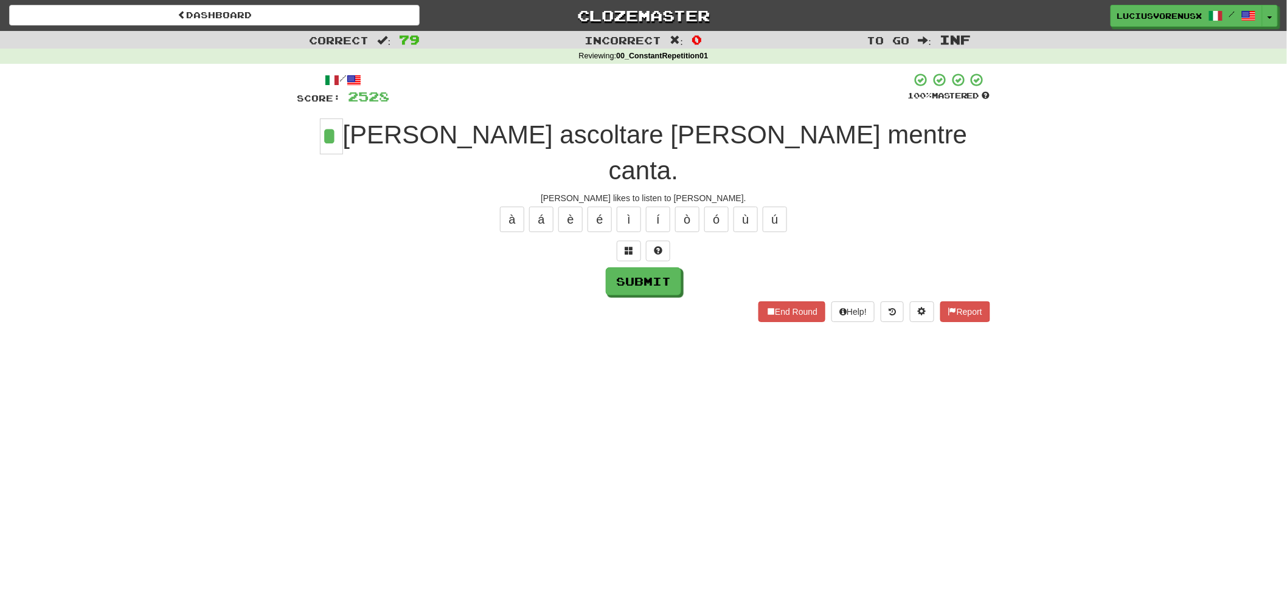
type input "*"
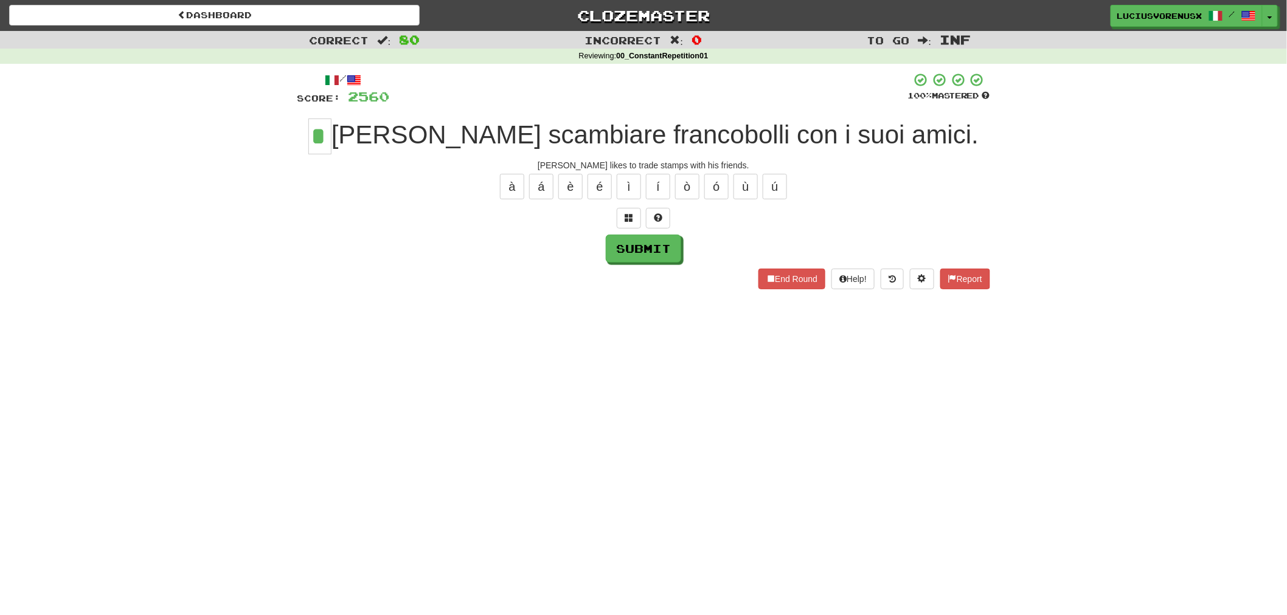
type input "*"
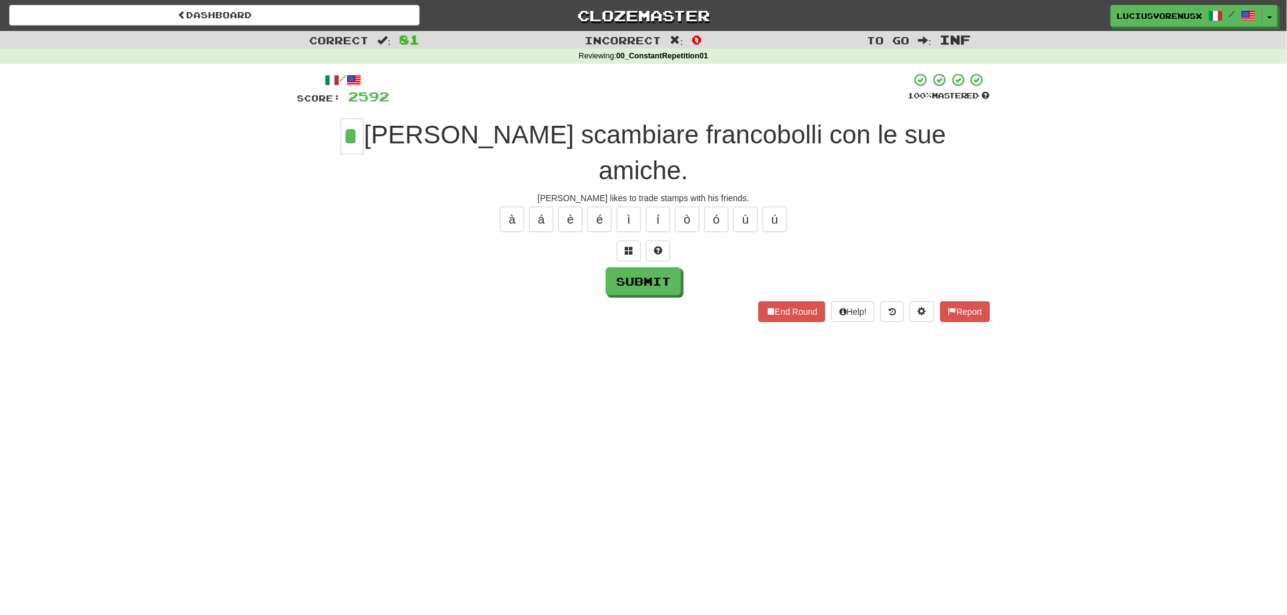
type input "*"
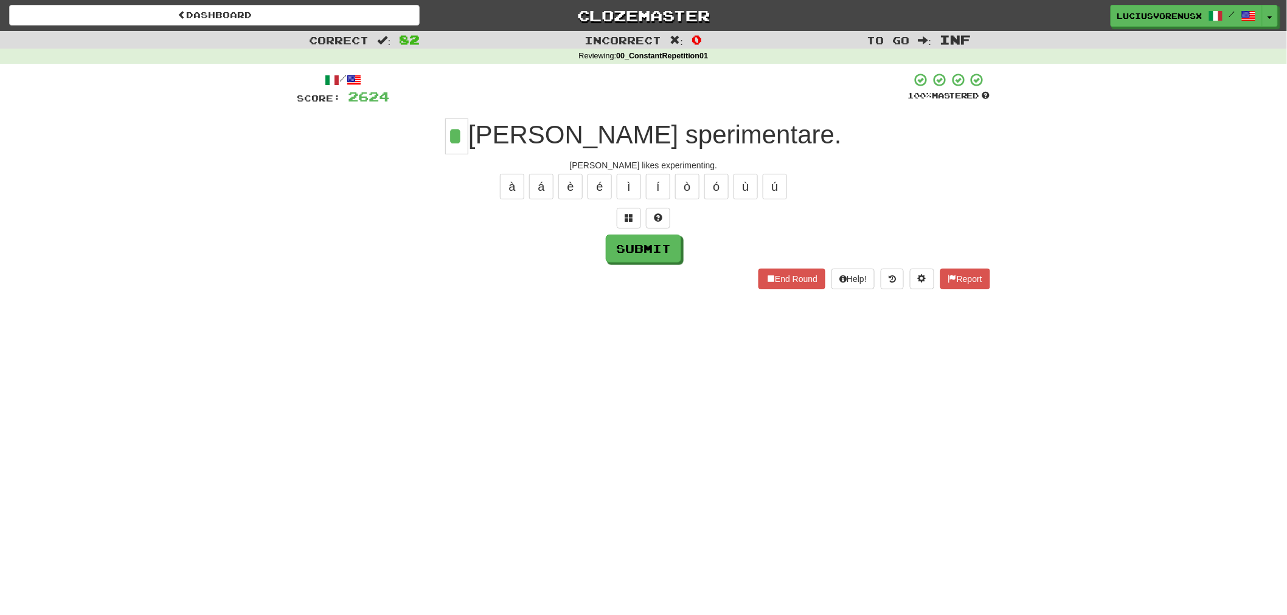
type input "*"
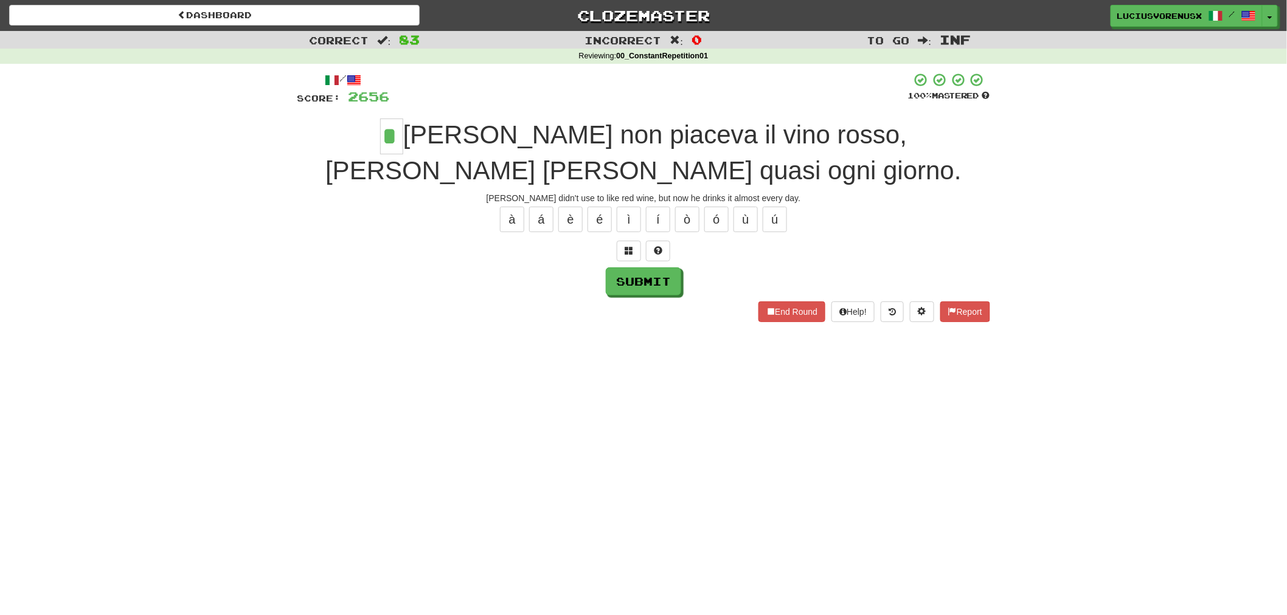
type input "*"
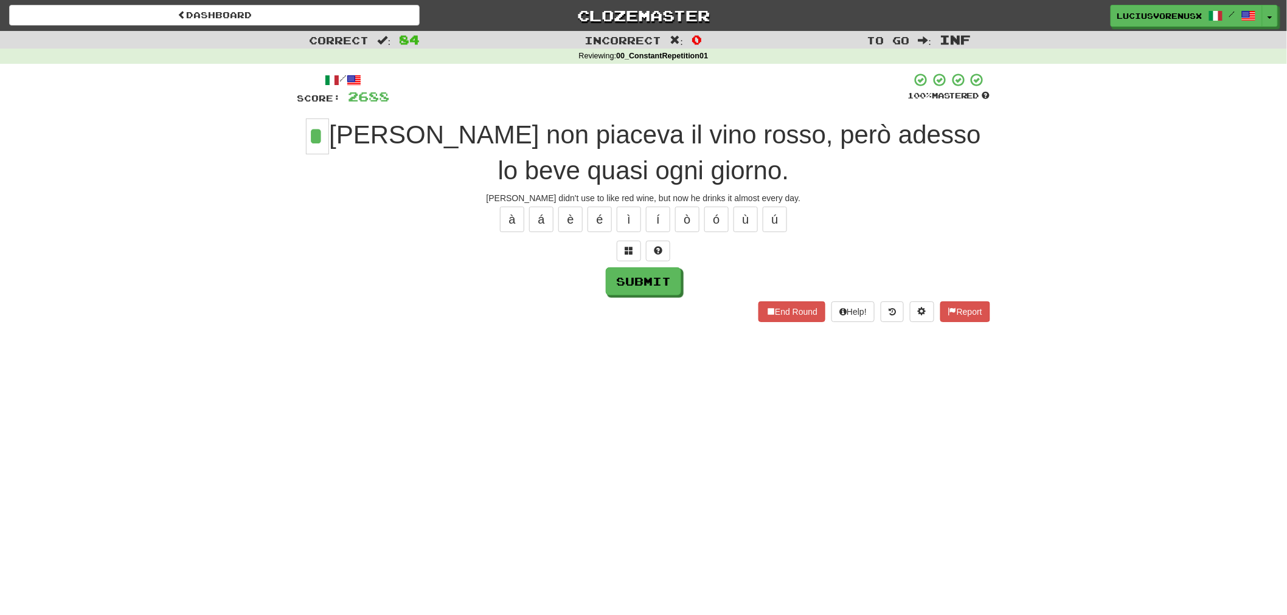
type input "*"
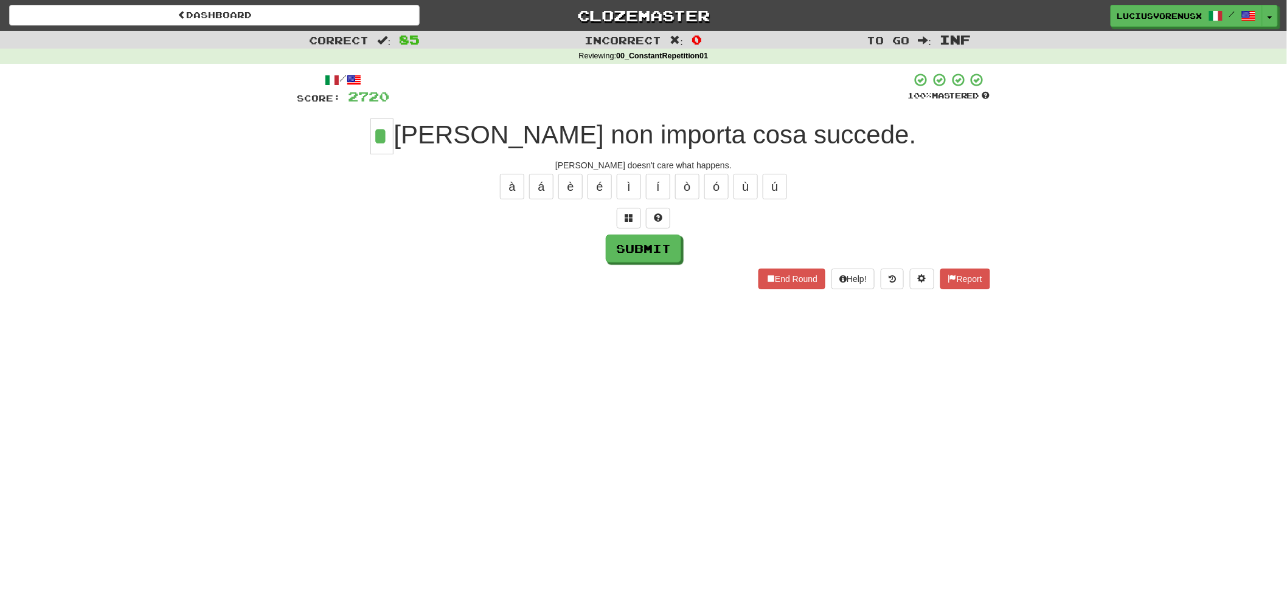
type input "*"
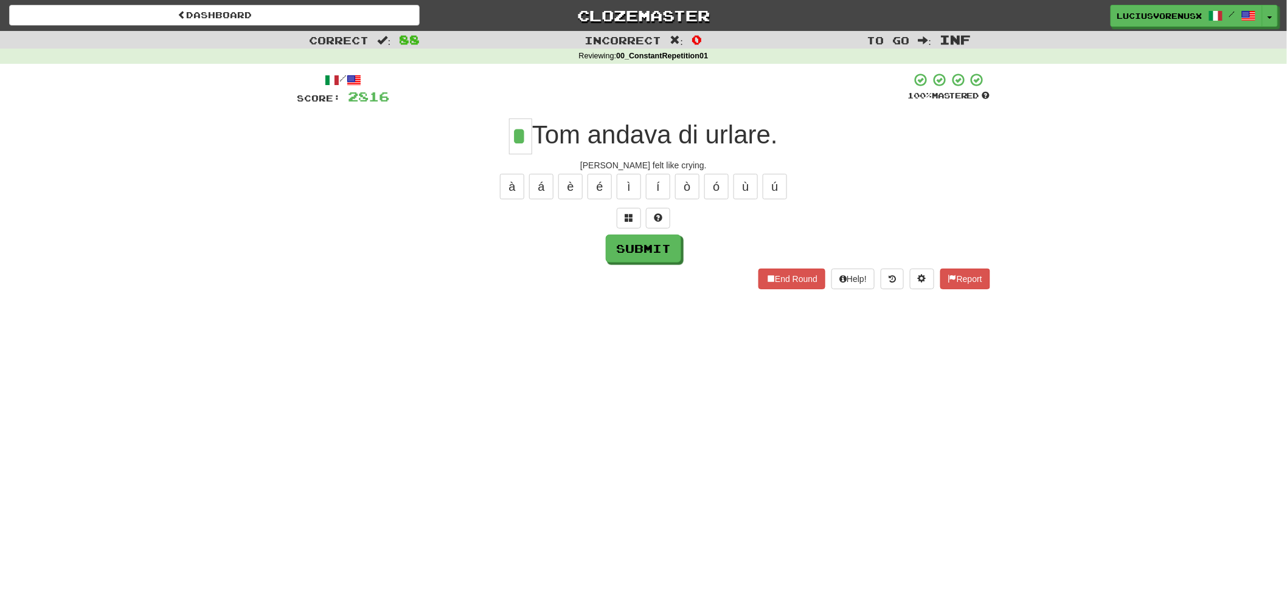
type input "*"
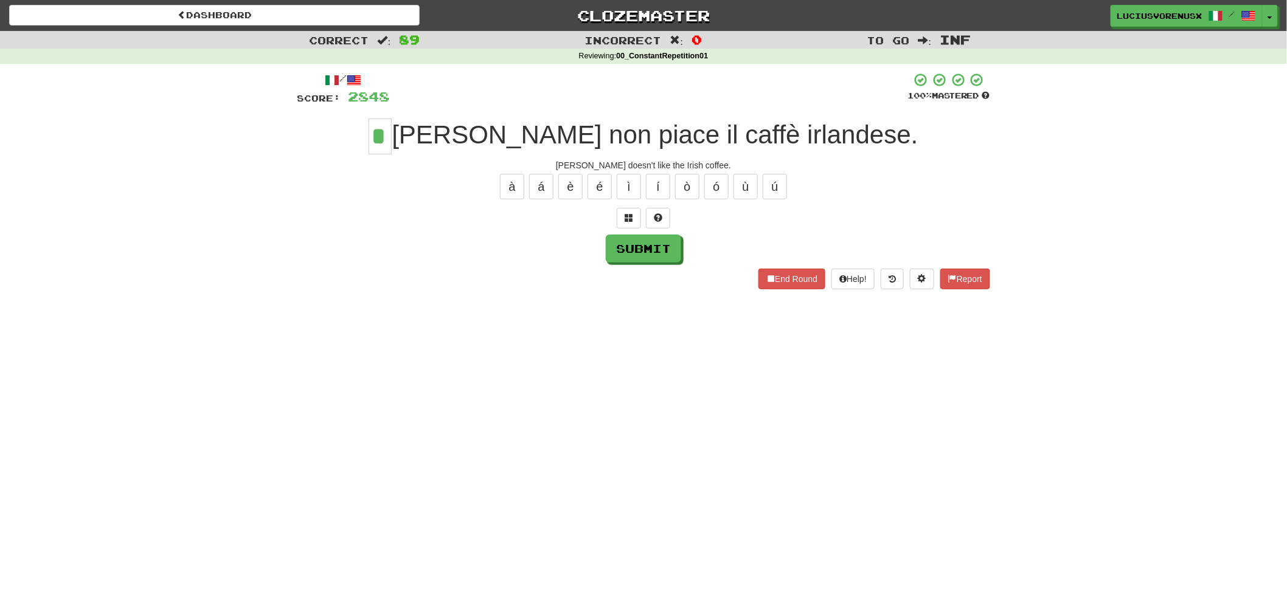
type input "*"
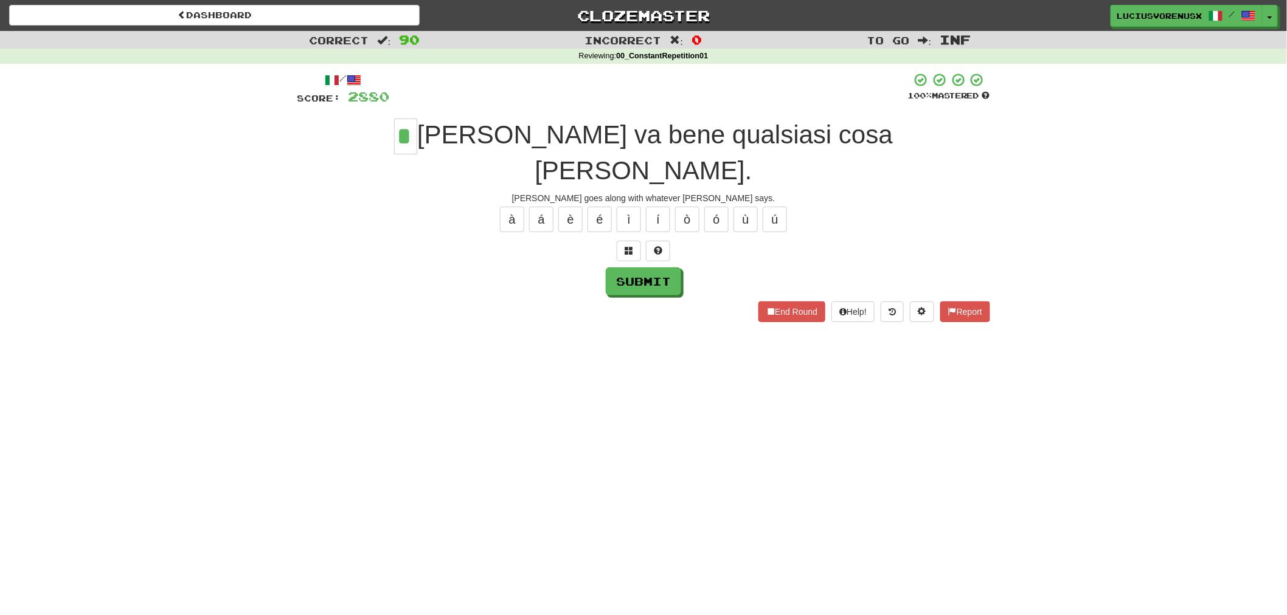
type input "*"
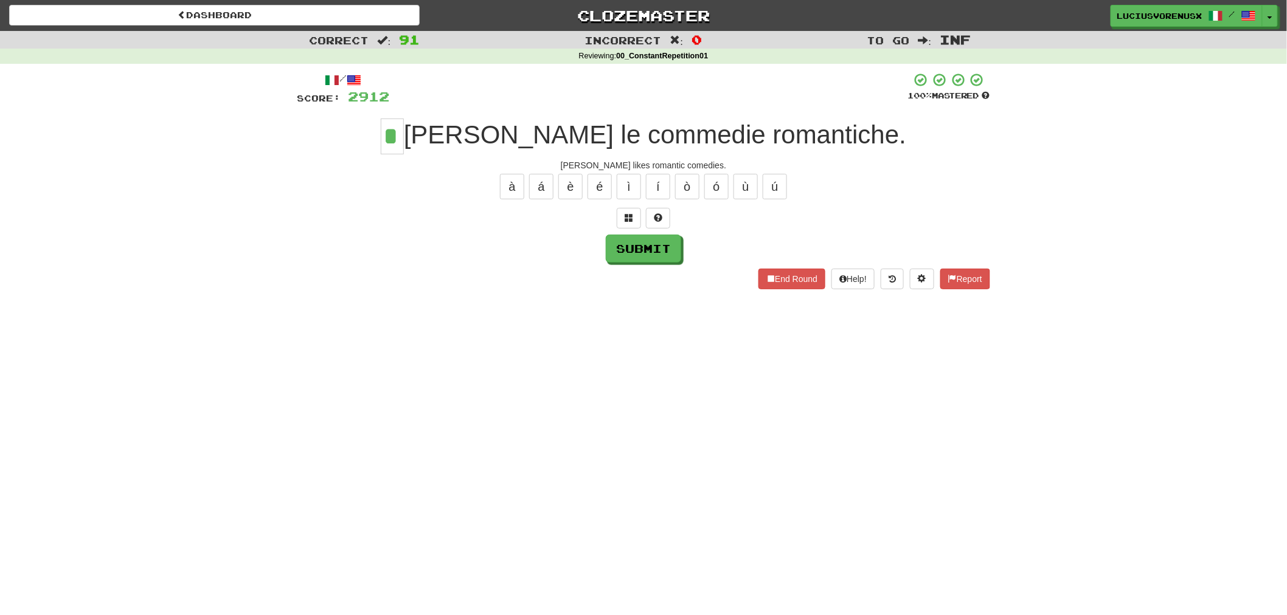
type input "*"
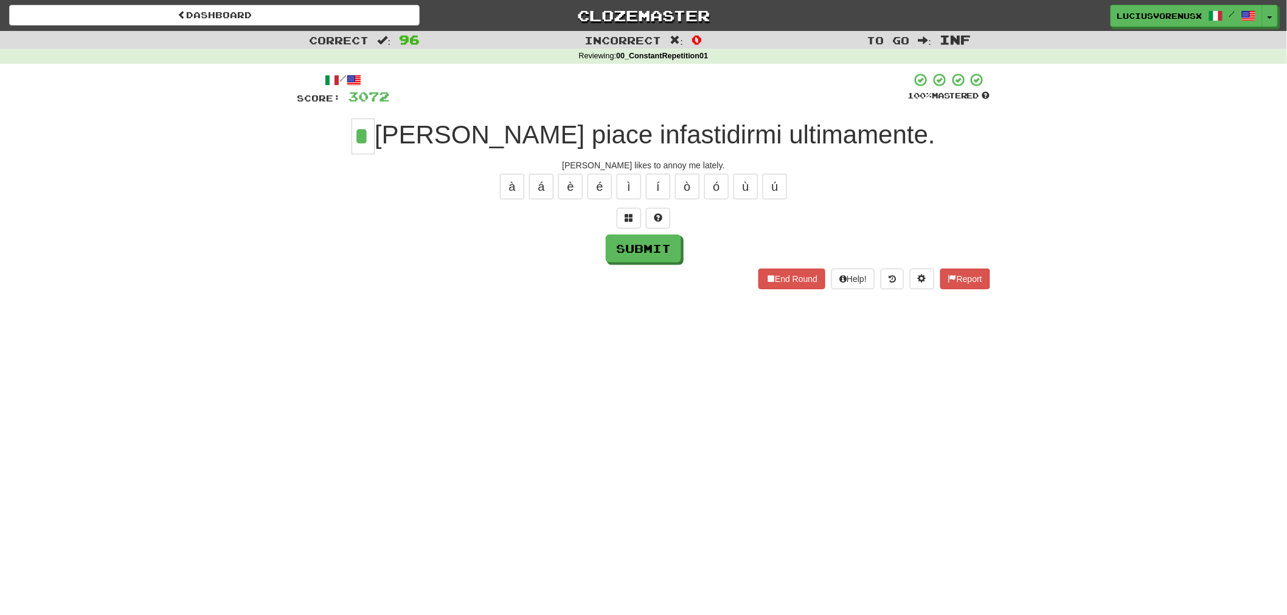
type input "*"
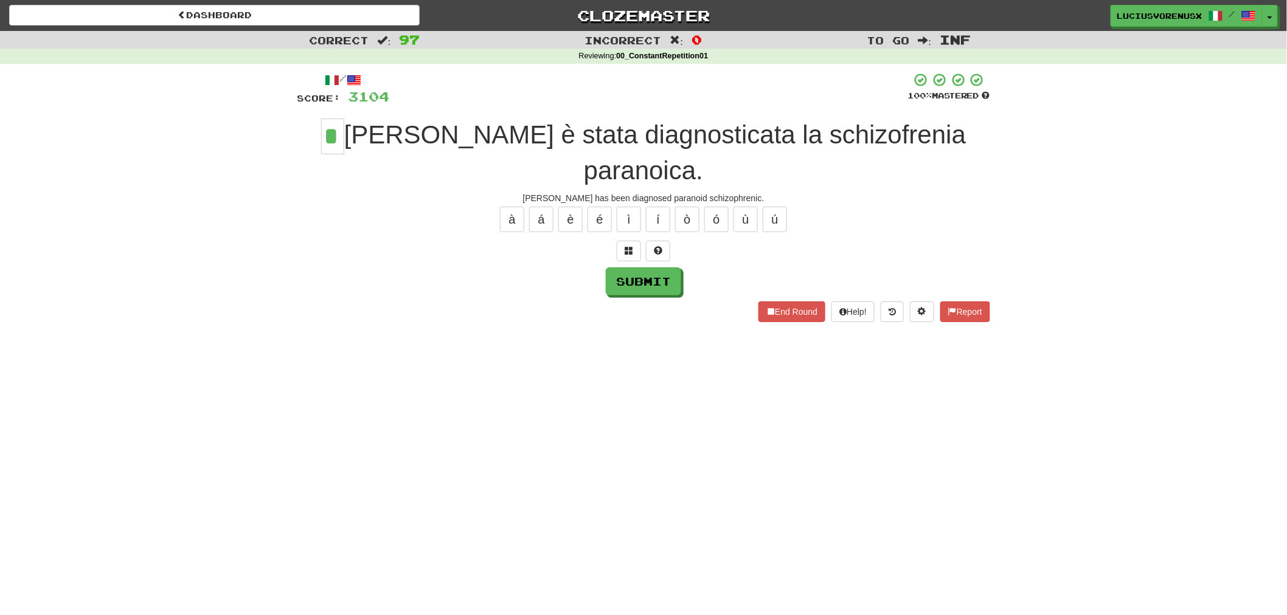
type input "*"
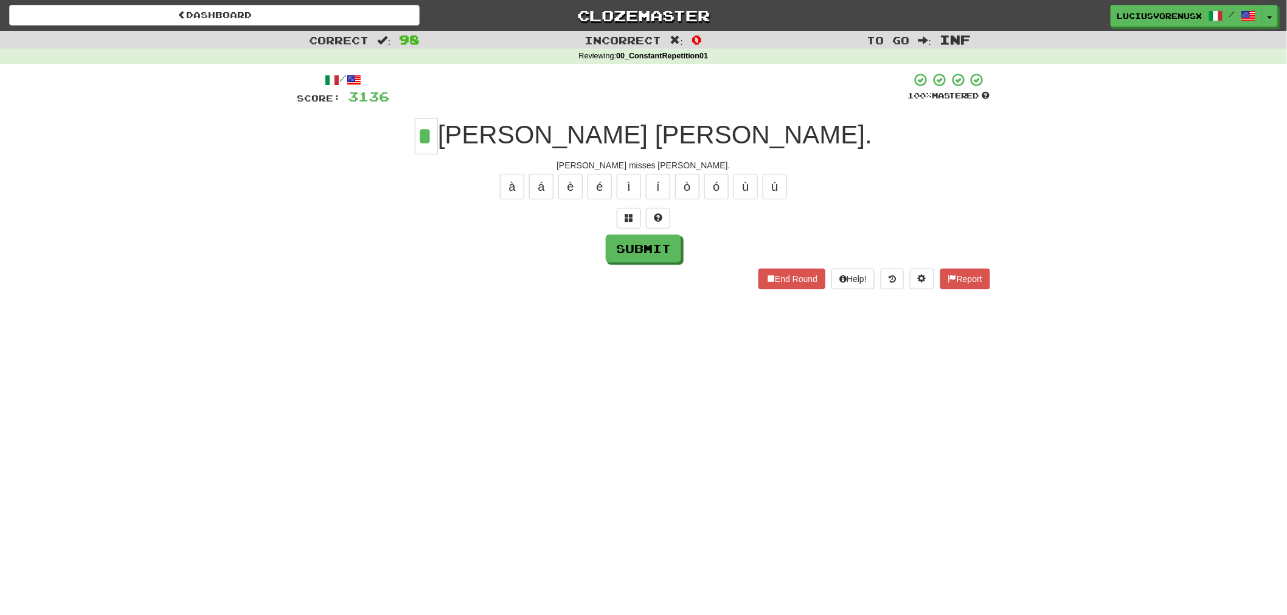
type input "*"
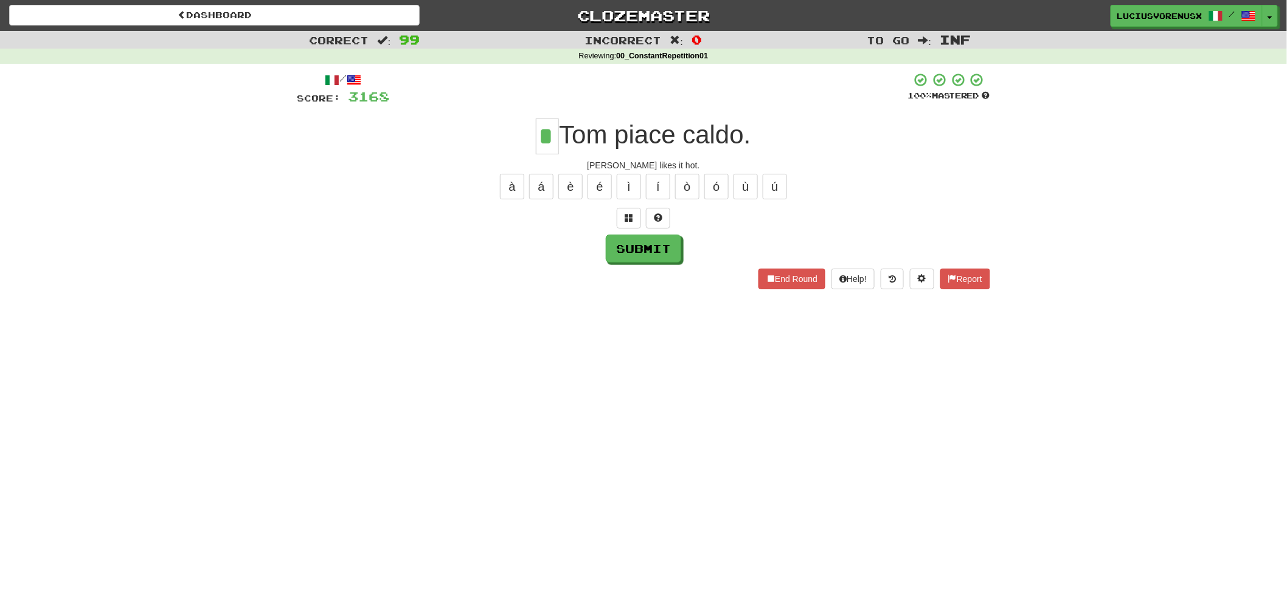
type input "*"
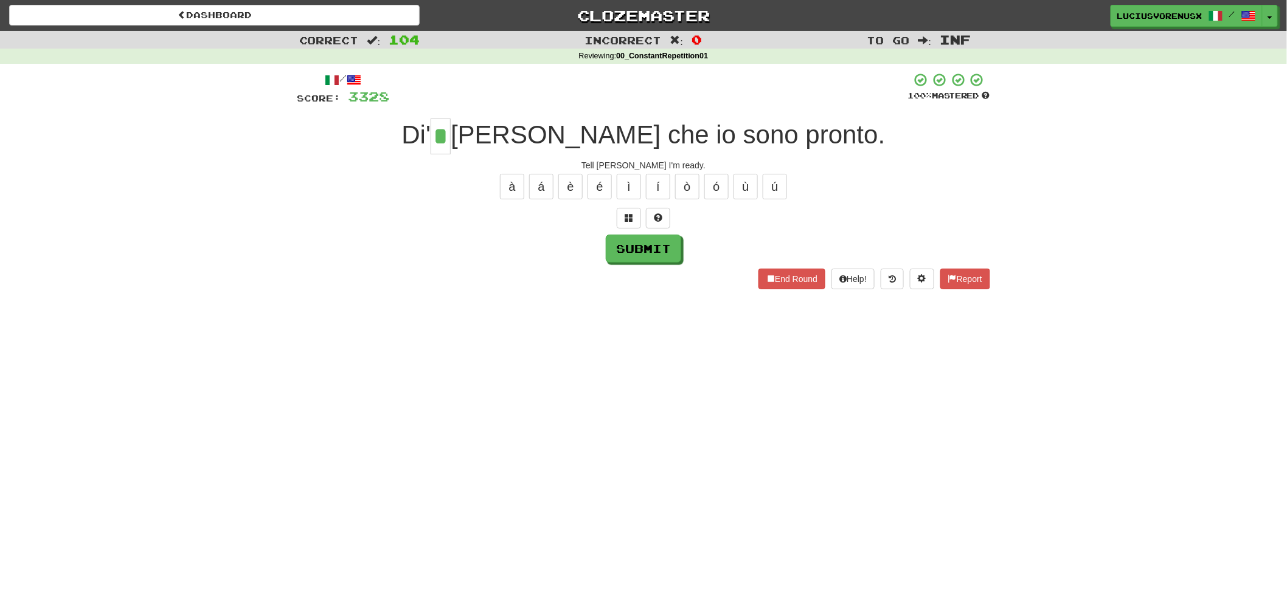
type input "*"
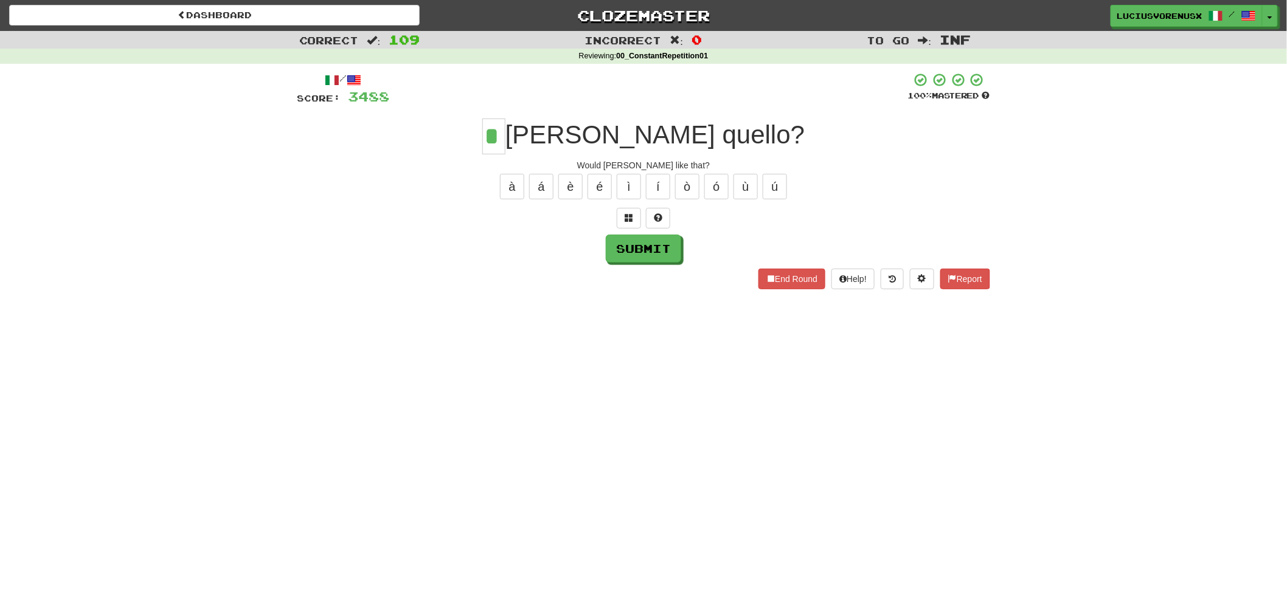
type input "*"
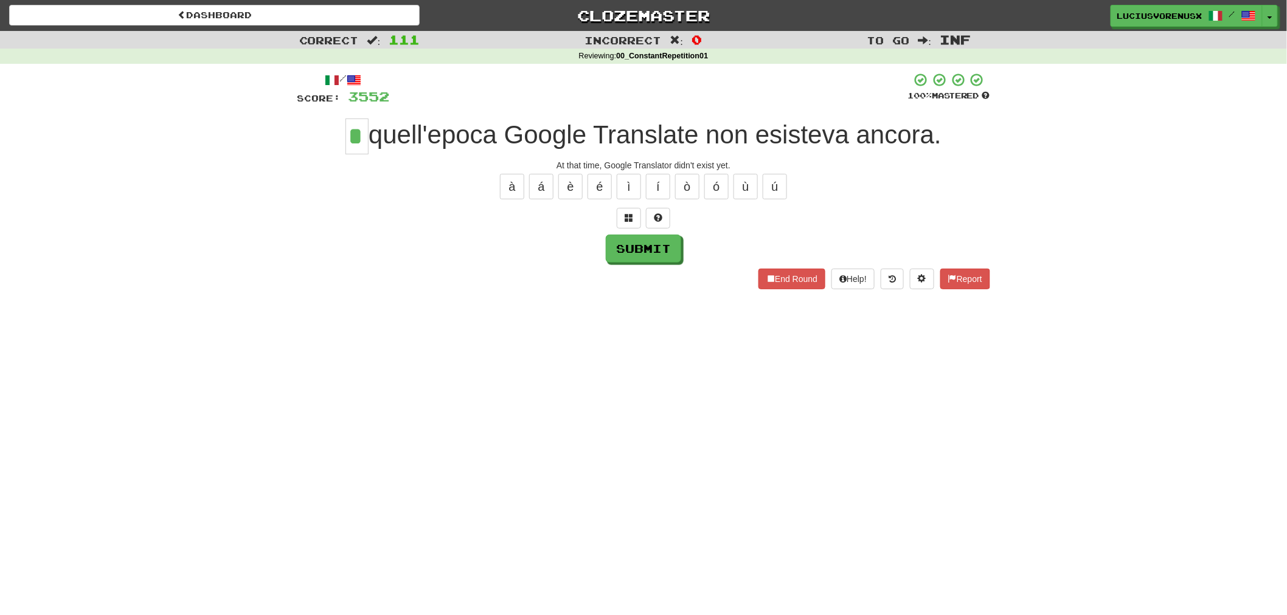
type input "*"
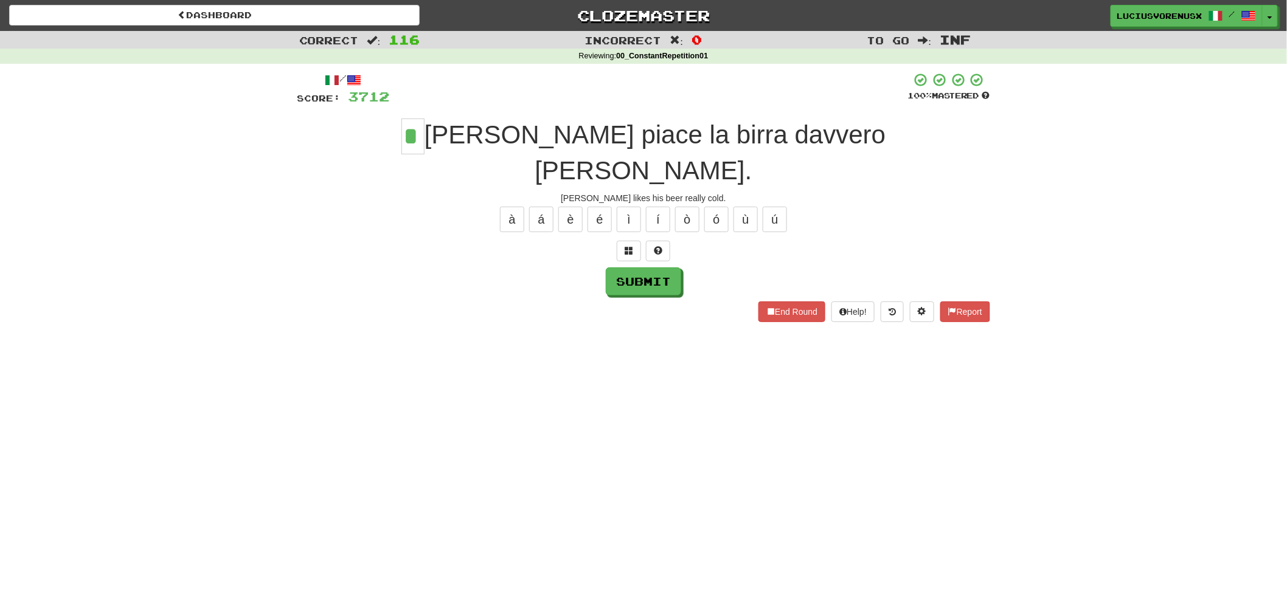
type input "*"
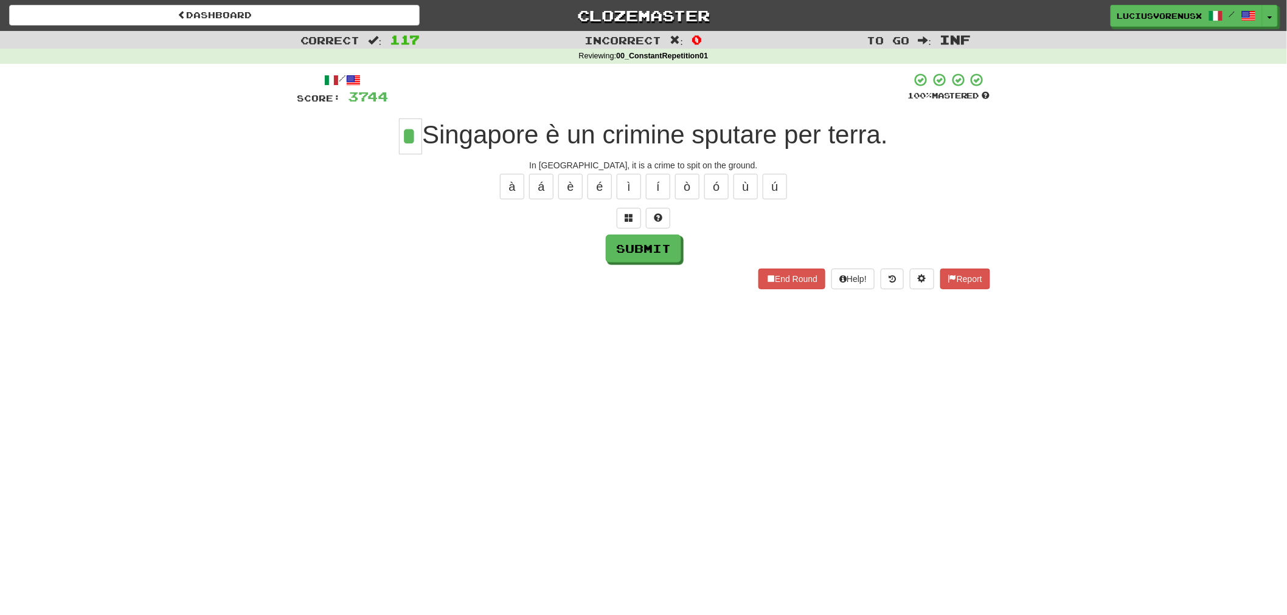
type input "*"
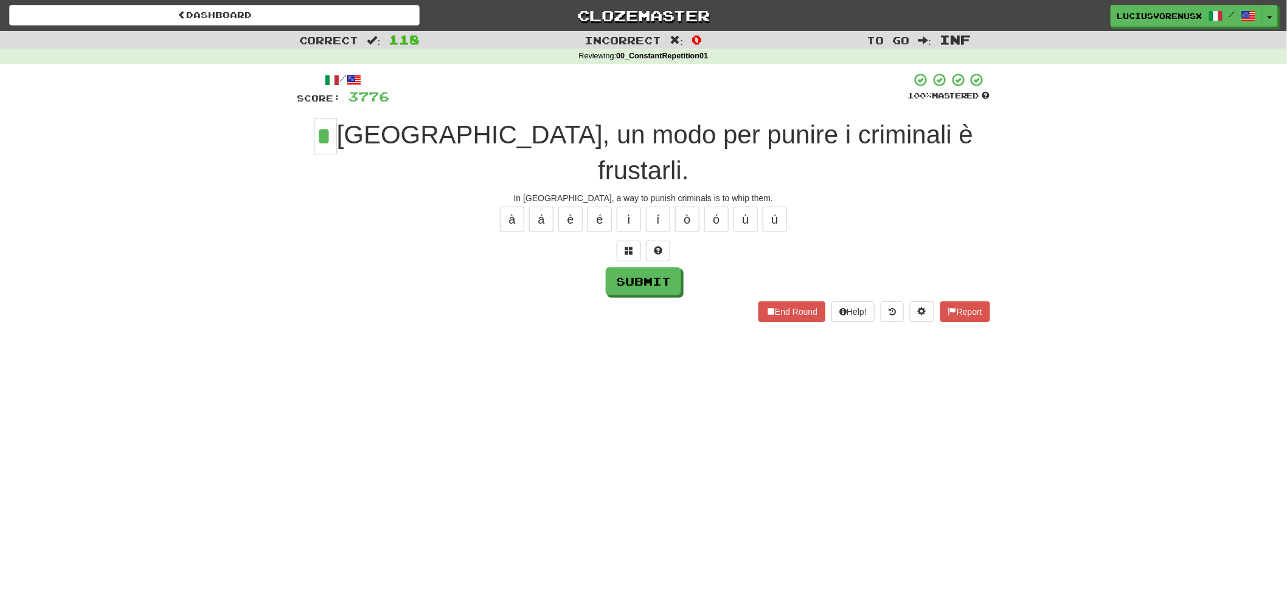
type input "*"
